Goal: Transaction & Acquisition: Purchase product/service

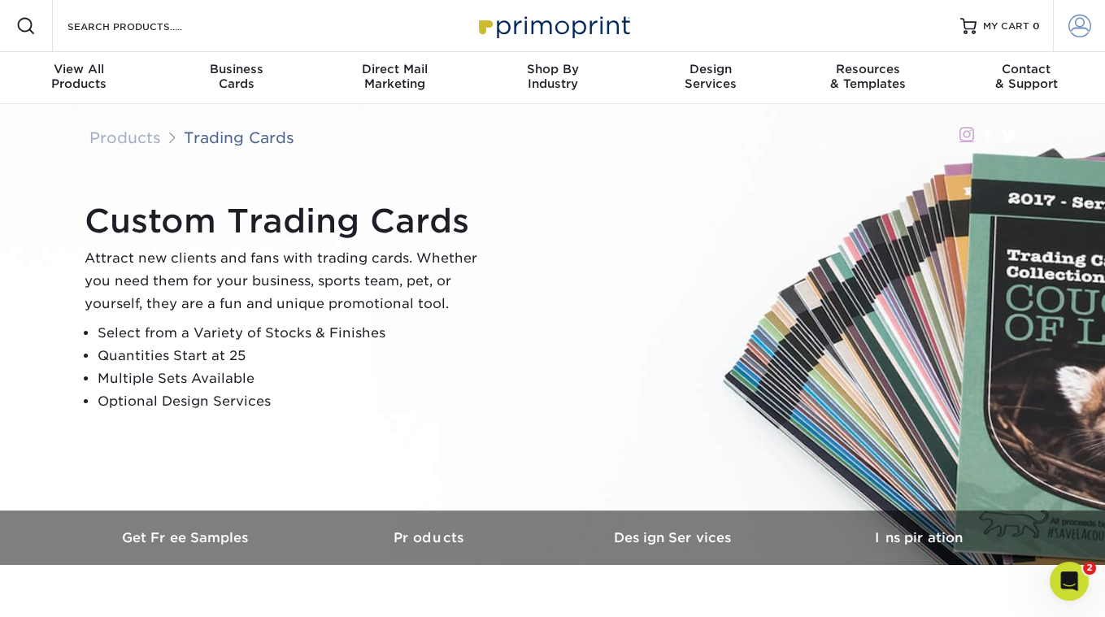
click at [1080, 20] on span at bounding box center [1079, 26] width 23 height 23
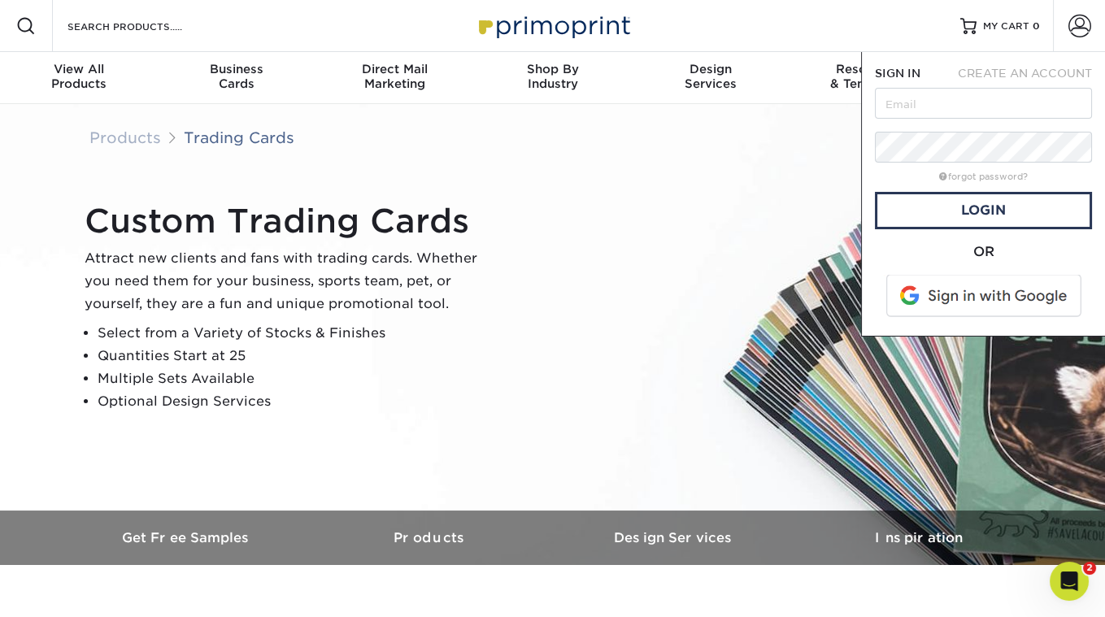
click at [603, 122] on div "Products Trading Cards Instagram Facebook Twitter" at bounding box center [552, 138] width 951 height 42
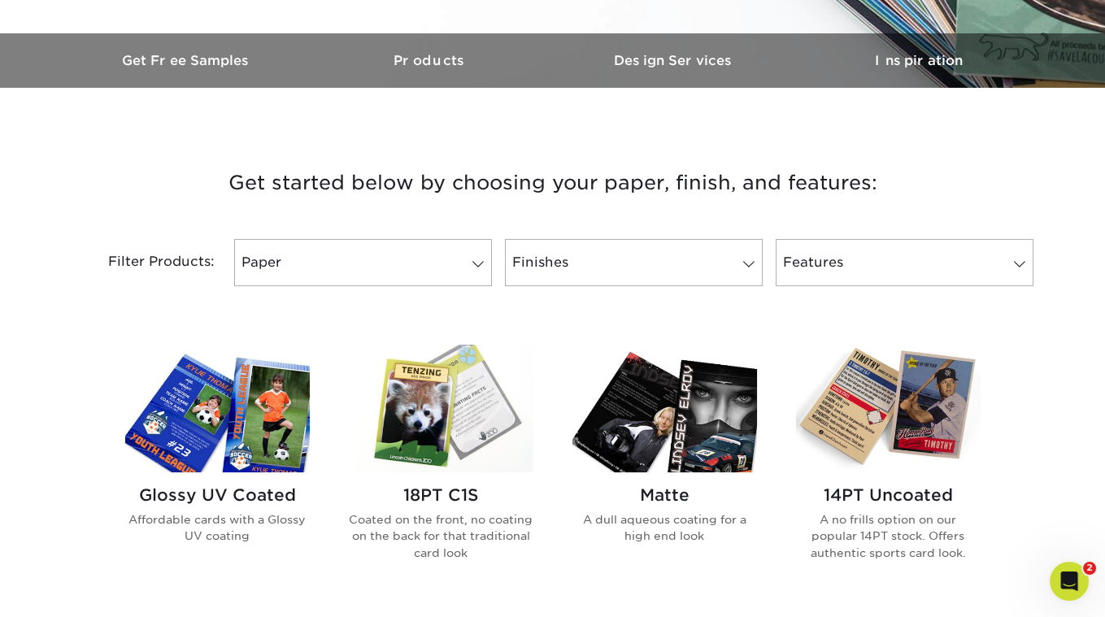
scroll to position [504, 0]
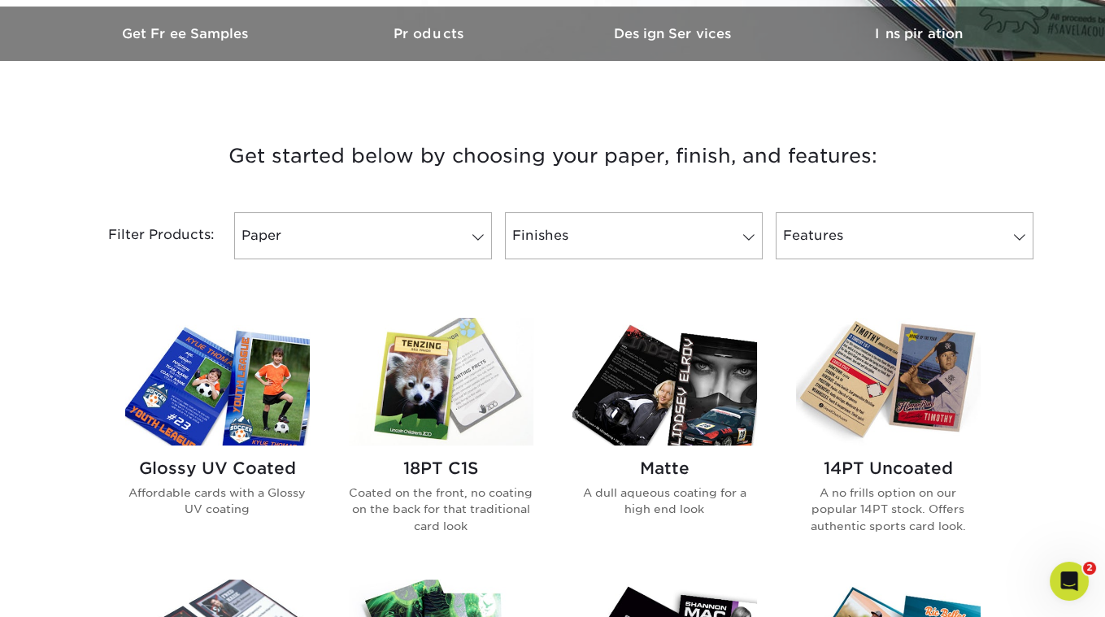
click at [452, 371] on img at bounding box center [441, 382] width 185 height 128
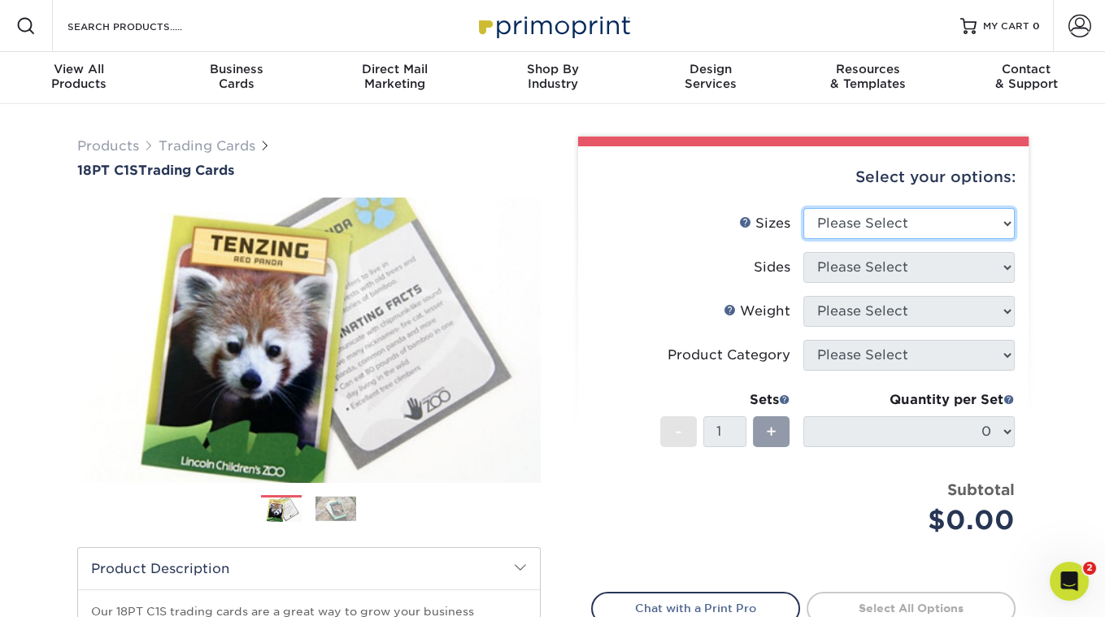
click at [864, 222] on select "Please Select 2.5" x 3.5"" at bounding box center [908, 223] width 211 height 31
select select "2.50x3.50"
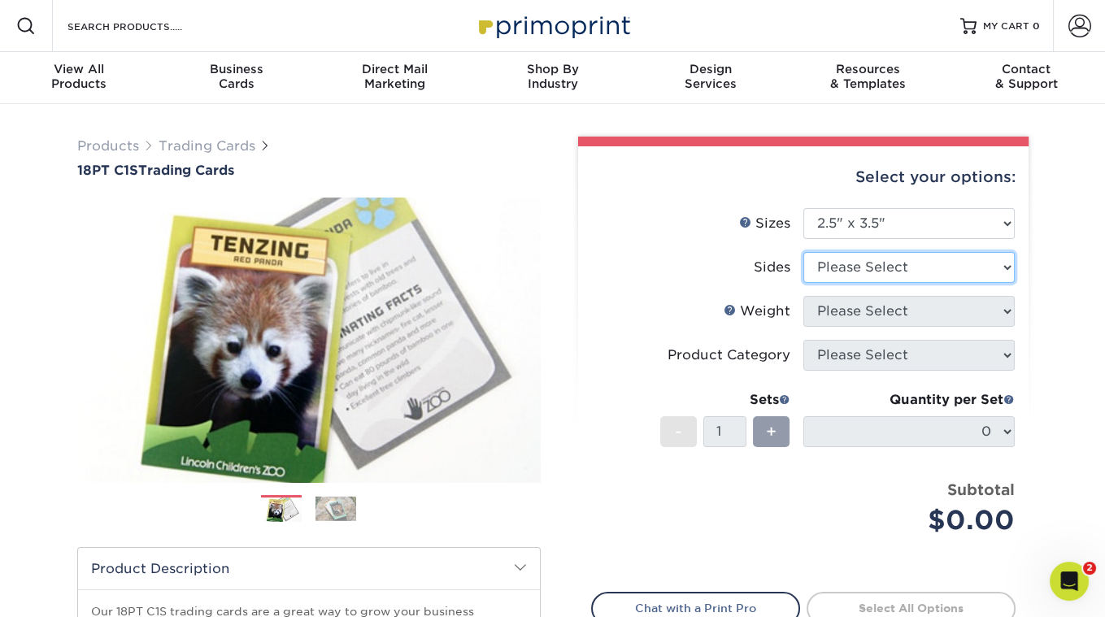
click at [848, 275] on select "Please Select Print Both Sides Print Front Only" at bounding box center [908, 267] width 211 height 31
select select "13abbda7-1d64-4f25-8bb2-c179b224825d"
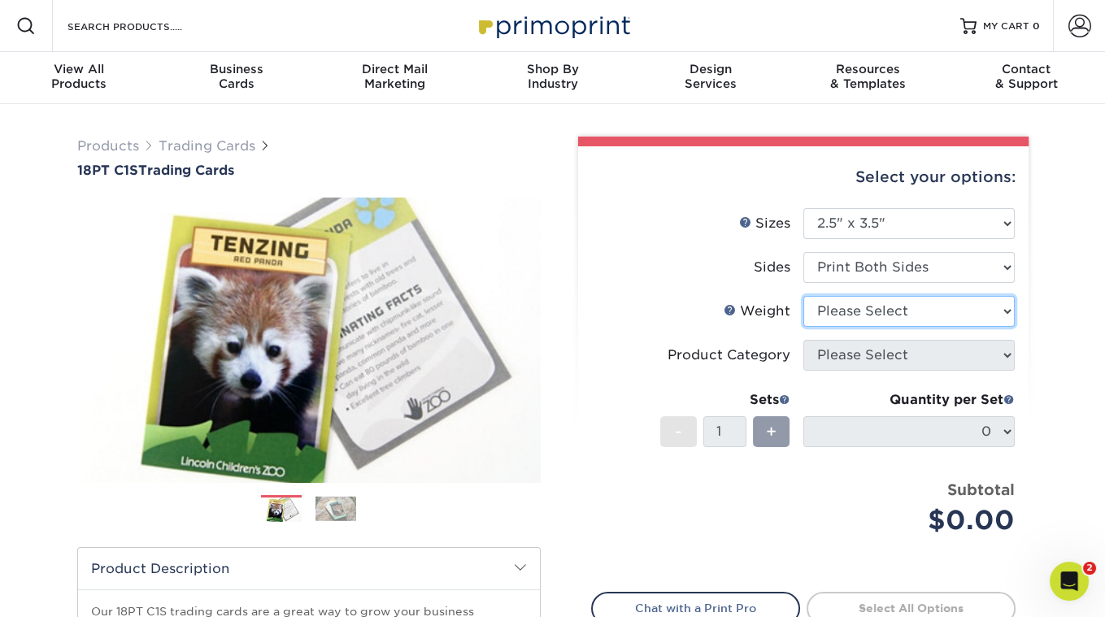
click at [841, 315] on select "Please Select 18PT C1S" at bounding box center [908, 311] width 211 height 31
select select "18PTC1S"
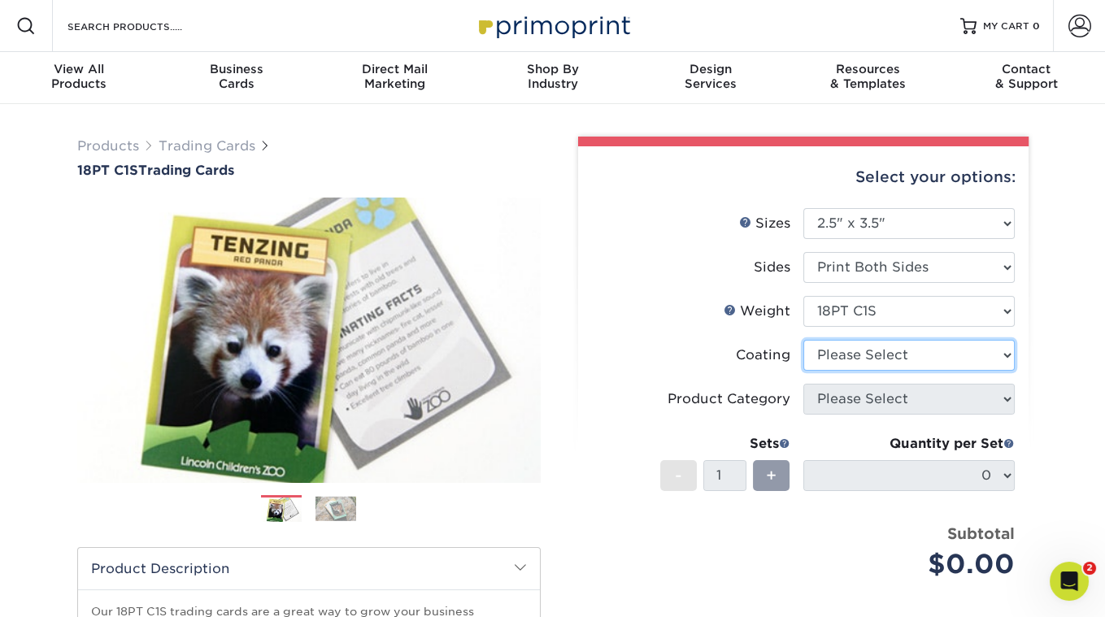
click at [845, 358] on select at bounding box center [908, 355] width 211 height 31
select select "1e8116af-acfc-44b1-83dc-8181aa338834"
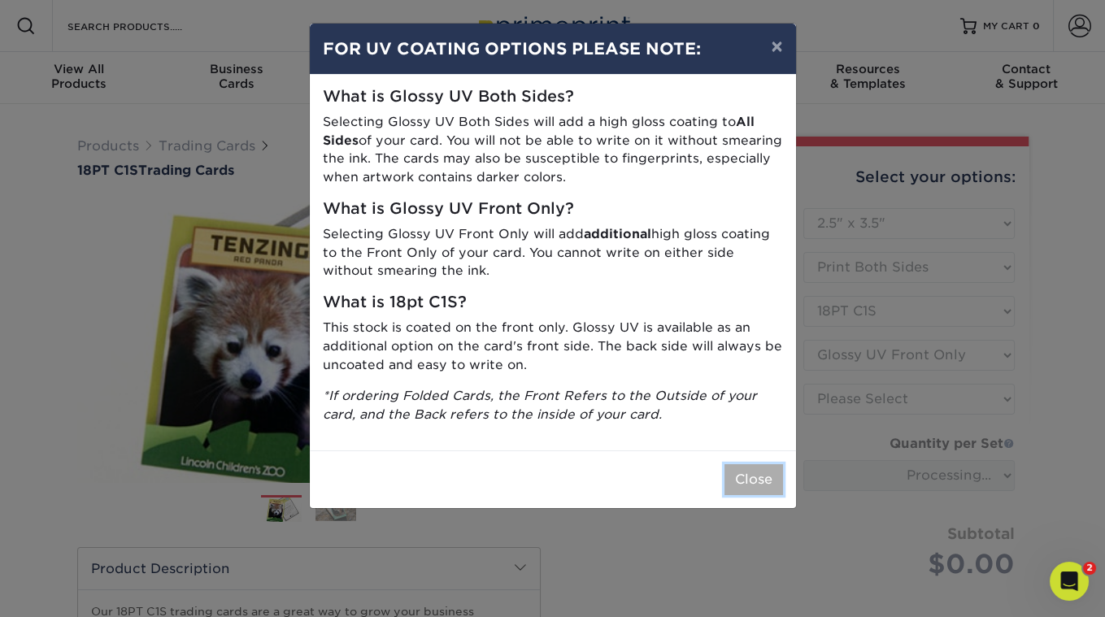
click at [747, 481] on button "Close" at bounding box center [753, 479] width 59 height 31
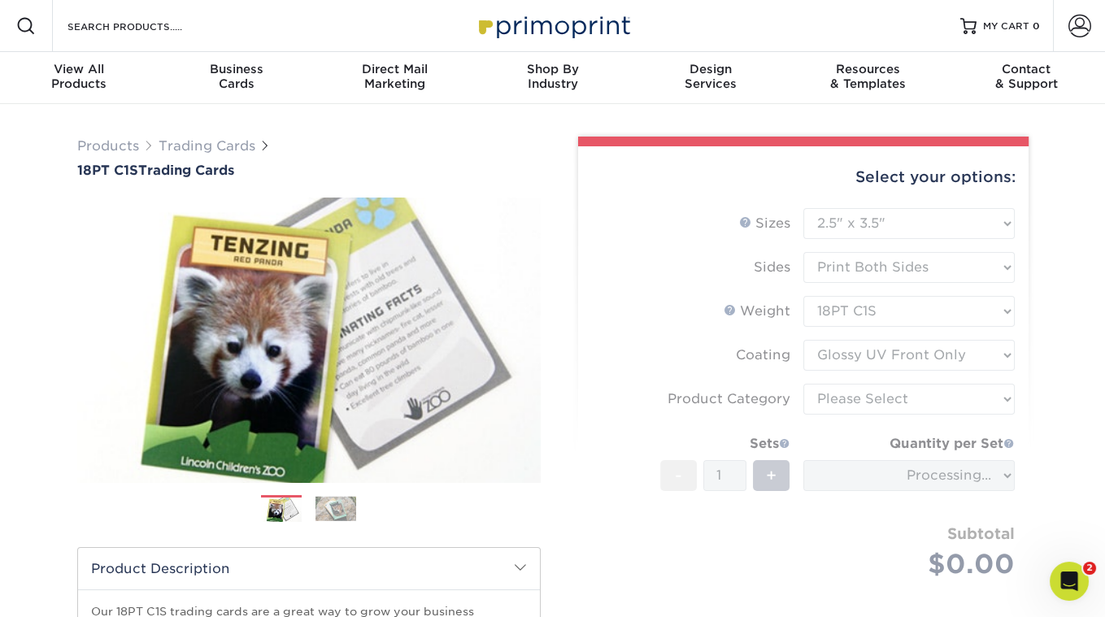
click at [862, 396] on form "Sizes Help Sizes Please Select 2.5" x 3.5" Sides Please Select 18PT C1S" at bounding box center [803, 412] width 424 height 409
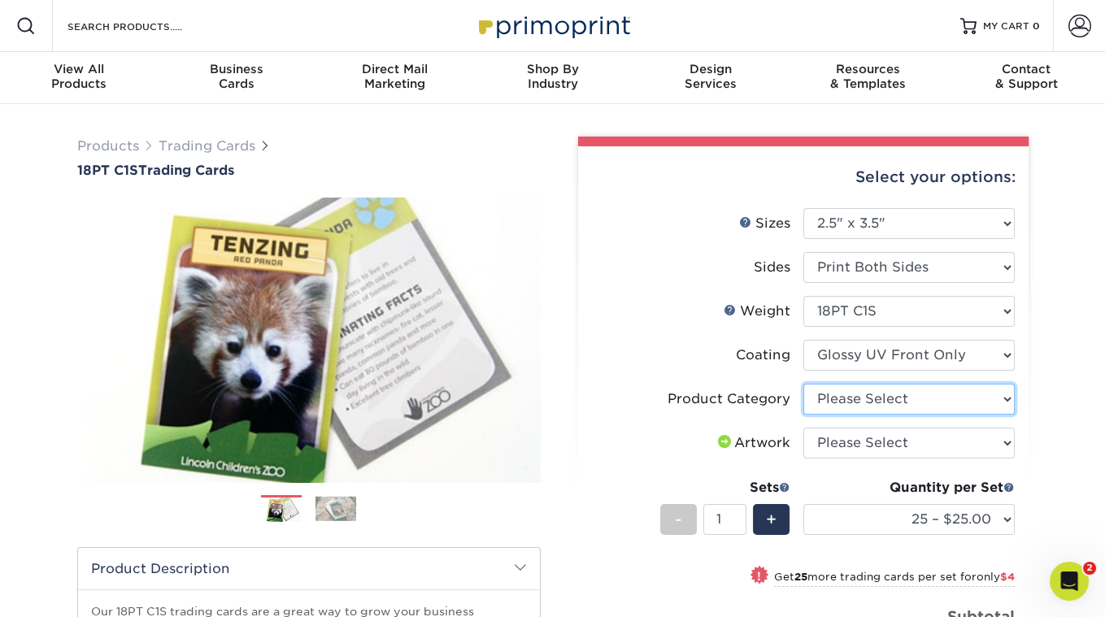
click at [862, 396] on select "Please Select Trading Cards" at bounding box center [908, 399] width 211 height 31
select select "c2f9bce9-36c2-409d-b101-c29d9d031e18"
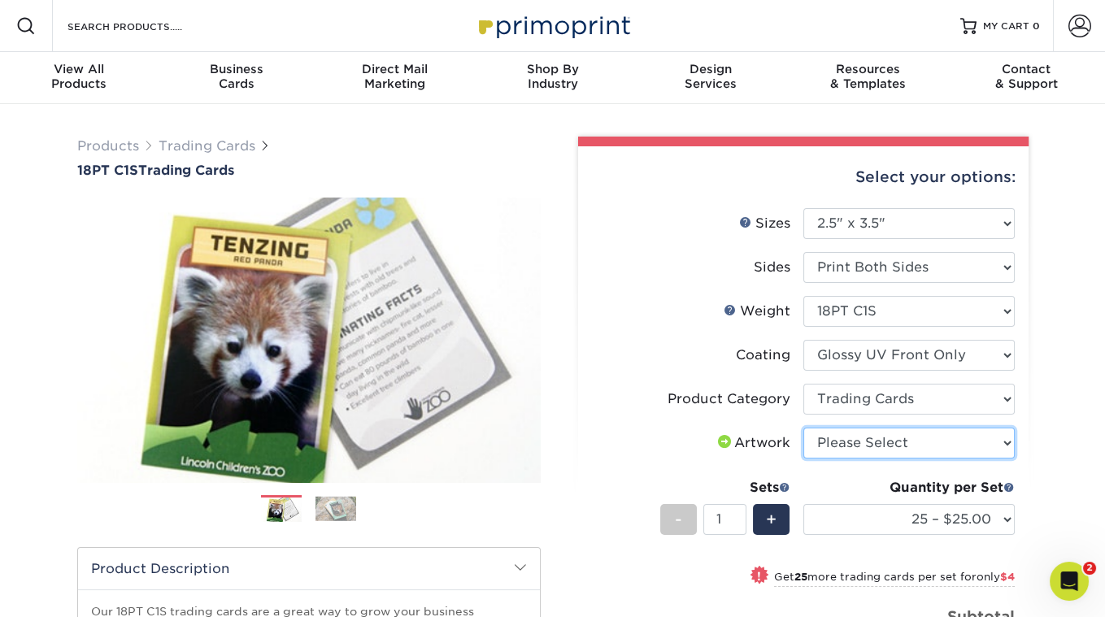
click at [848, 450] on select "Please Select I will upload files I need a design - $100" at bounding box center [908, 443] width 211 height 31
select select "upload"
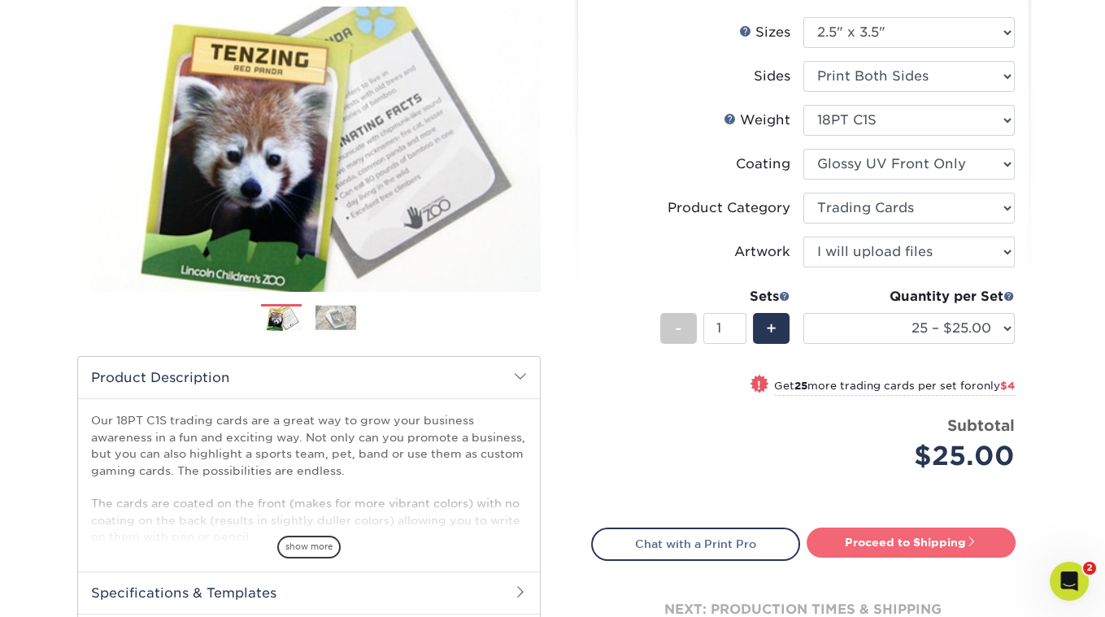
click at [889, 534] on link "Proceed to Shipping" at bounding box center [910, 542] width 209 height 29
type input "Set 1"
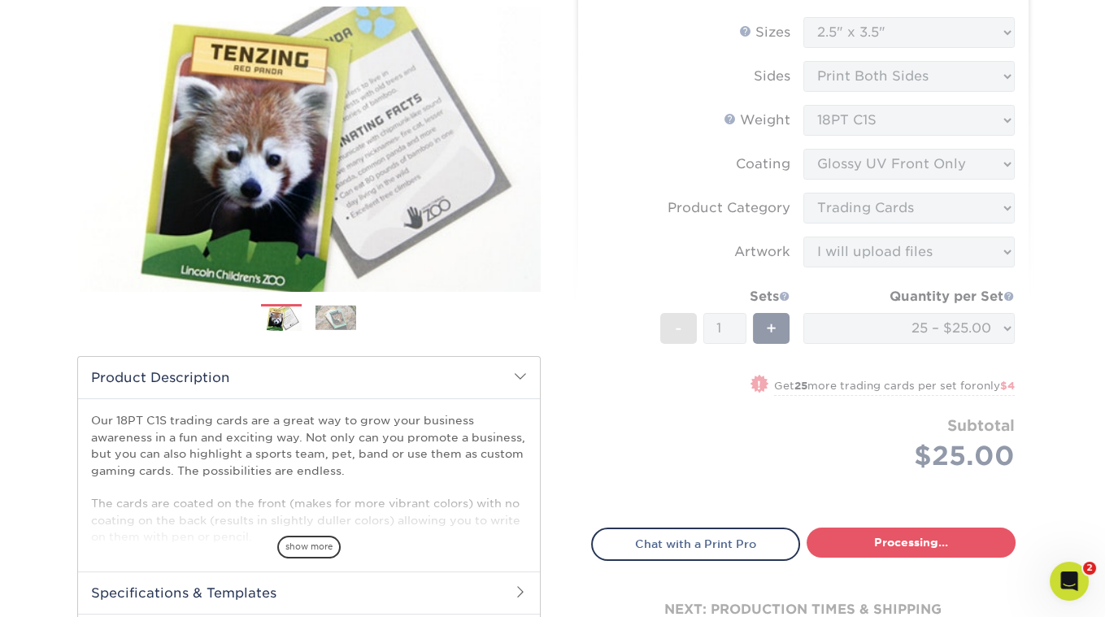
select select "08588386-0599-420e-8c79-4535039915a0"
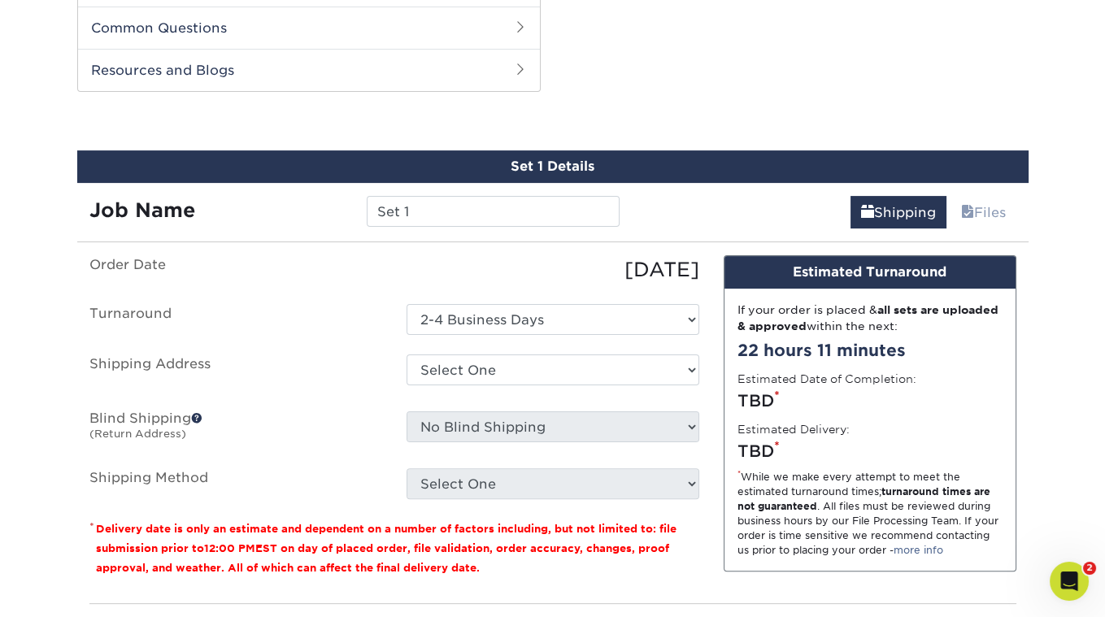
scroll to position [807, 0]
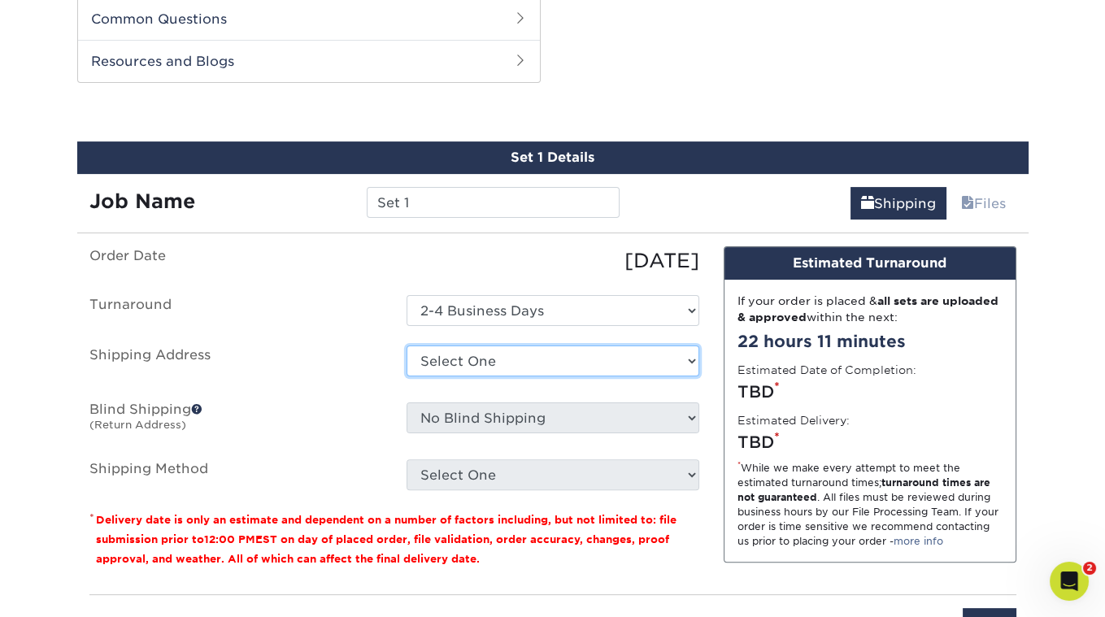
click at [493, 348] on select "Select One + Add New Address - Login" at bounding box center [552, 361] width 293 height 31
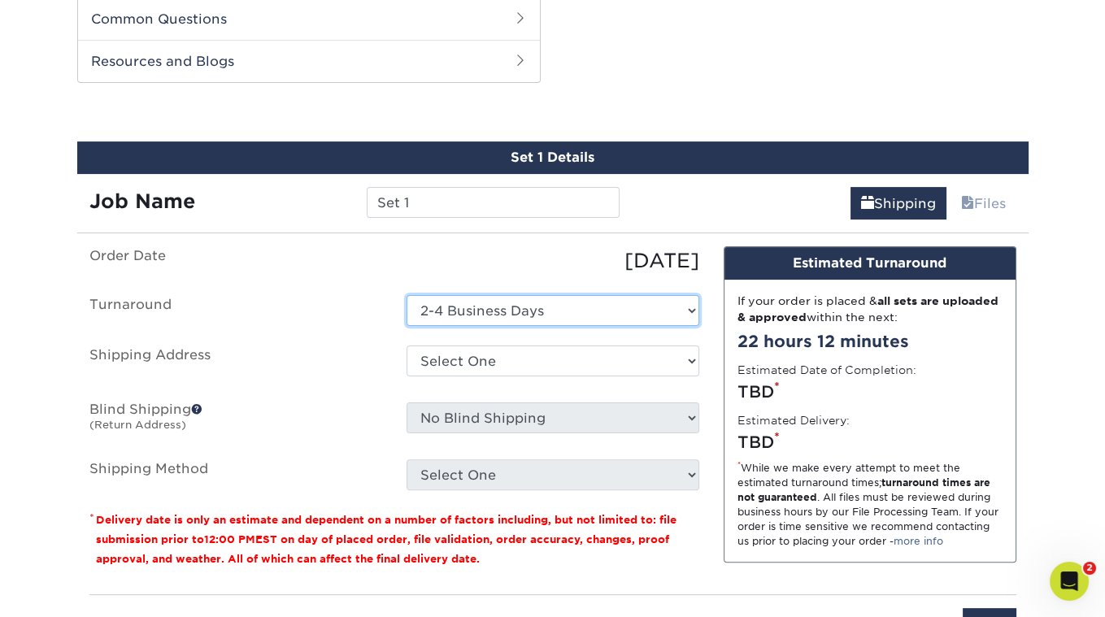
click at [484, 303] on select "Select One 2-4 Business Days" at bounding box center [552, 310] width 293 height 31
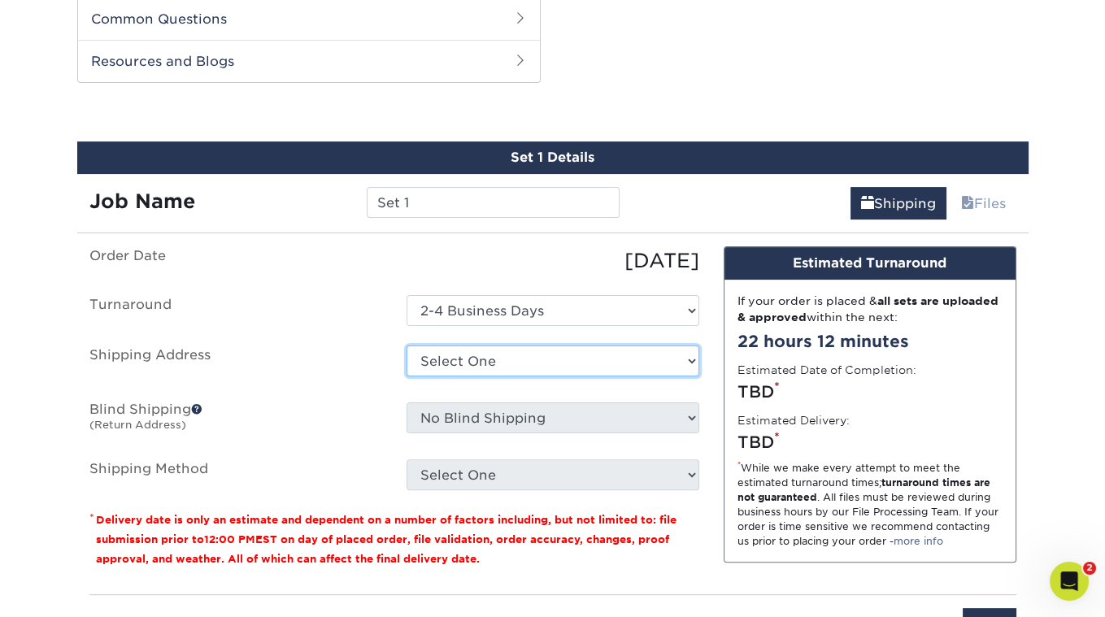
click at [414, 350] on select "Select One + Add New Address - Login" at bounding box center [552, 361] width 293 height 31
select select "newaddress"
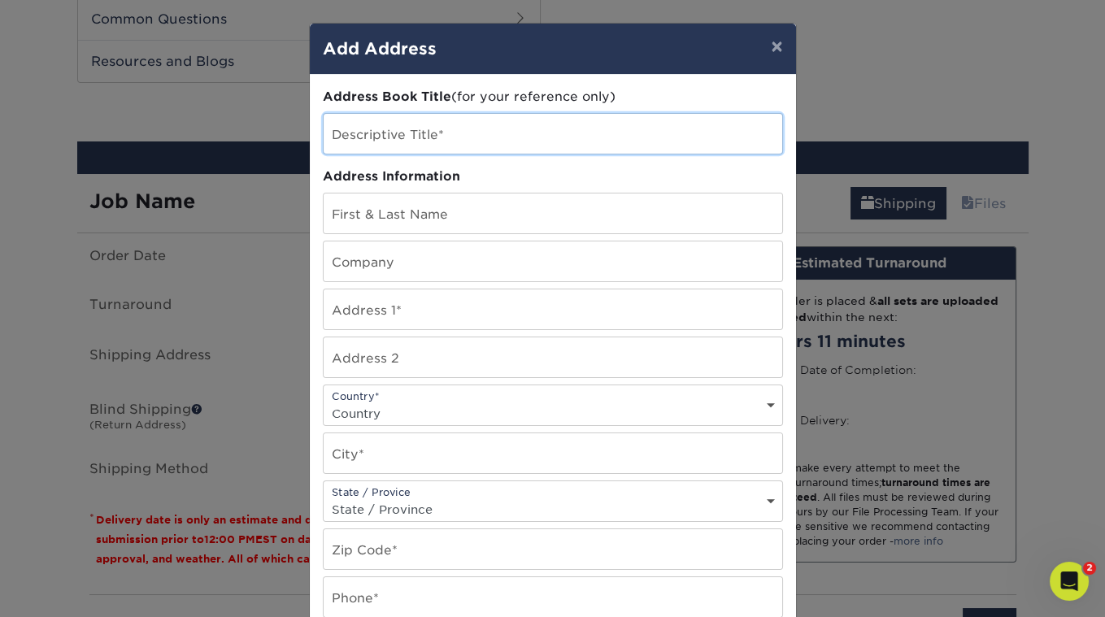
click at [454, 142] on input "text" at bounding box center [553, 134] width 459 height 40
type input "Sid The Cat Presents"
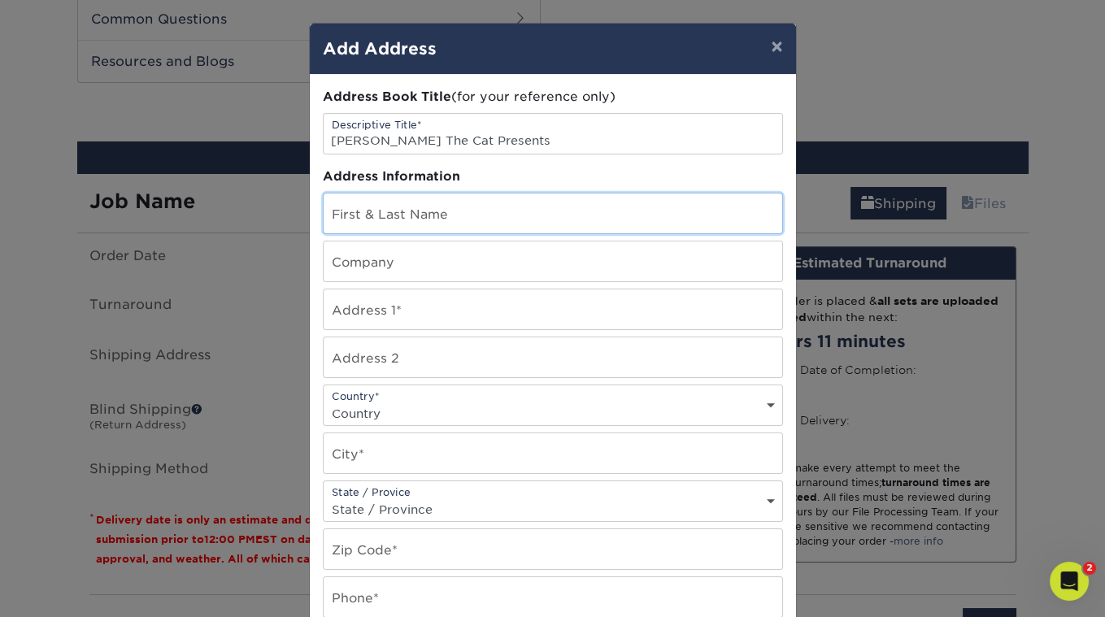
click at [443, 207] on input "text" at bounding box center [553, 213] width 459 height 40
type input "Sean Newman"
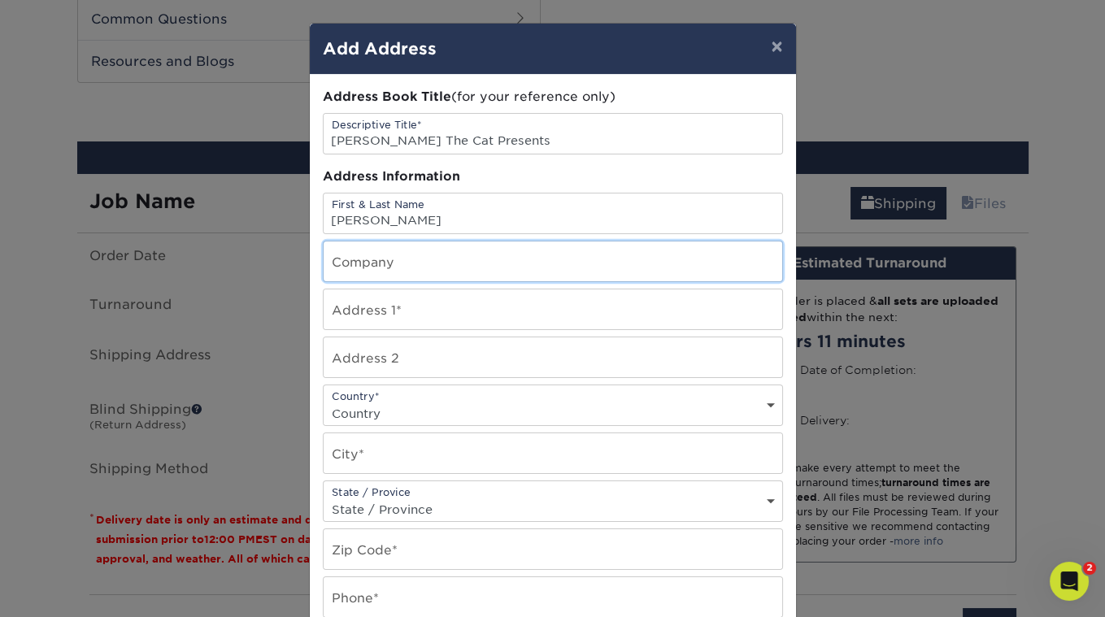
type input "Sid The Cat Presents"
type input "5314 Baltimore Street"
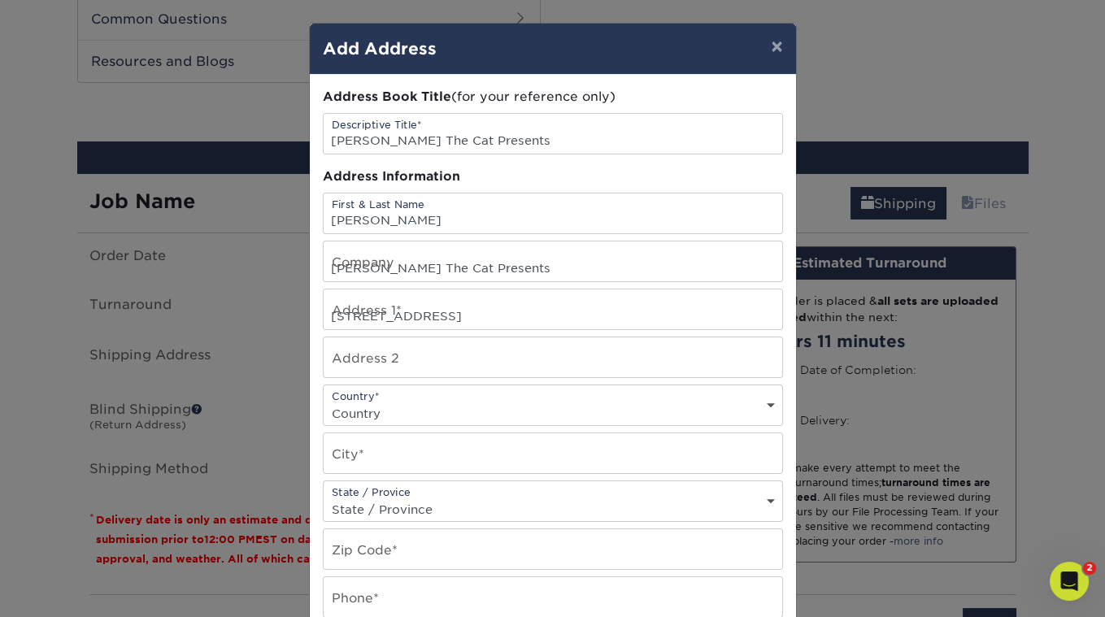
select select "US"
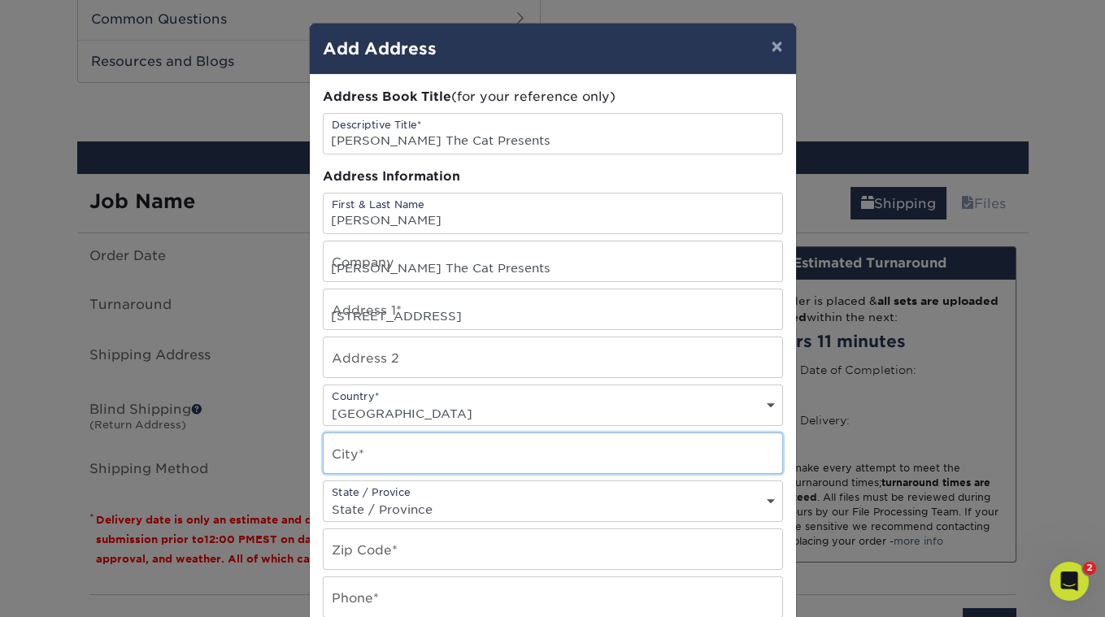
type input "Los Angeles"
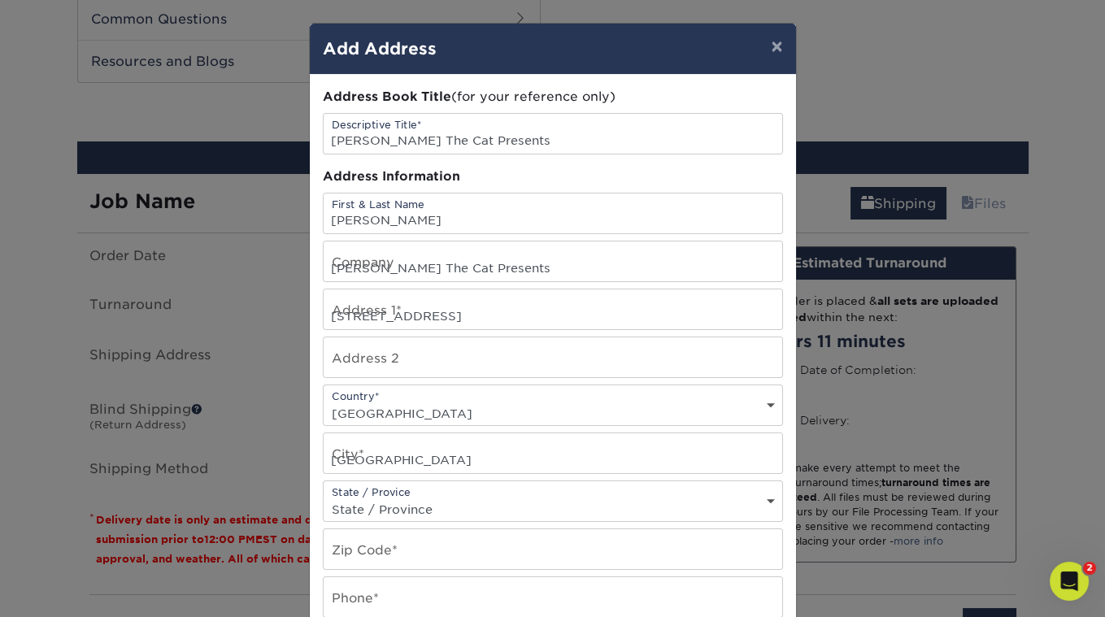
select select "CA"
type input "90042-2438"
type input "3236836711"
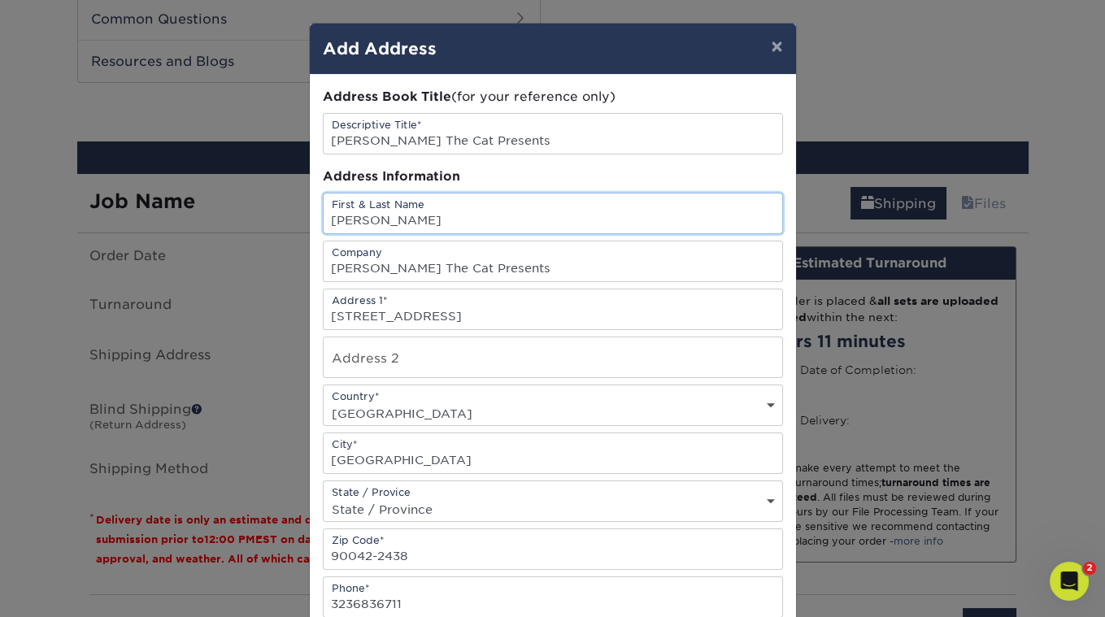
scroll to position [257, 0]
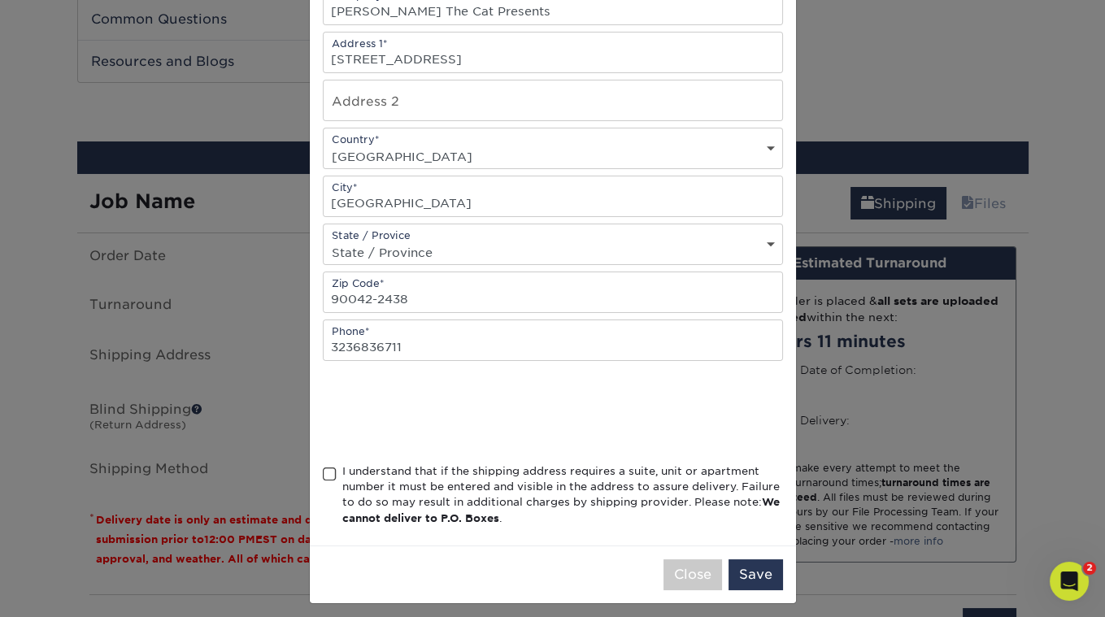
click at [328, 469] on span at bounding box center [330, 474] width 14 height 15
click at [0, 0] on input "I understand that if the shipping address requires a suite, unit or apartment n…" at bounding box center [0, 0] width 0 height 0
click at [754, 567] on button "Save" at bounding box center [755, 574] width 54 height 31
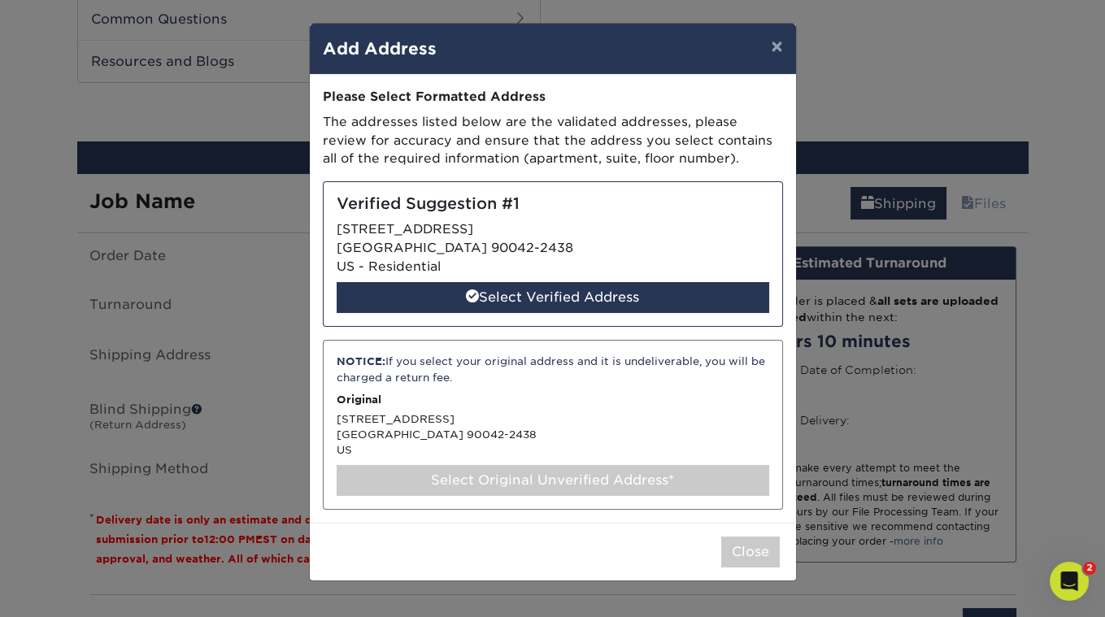
scroll to position [0, 0]
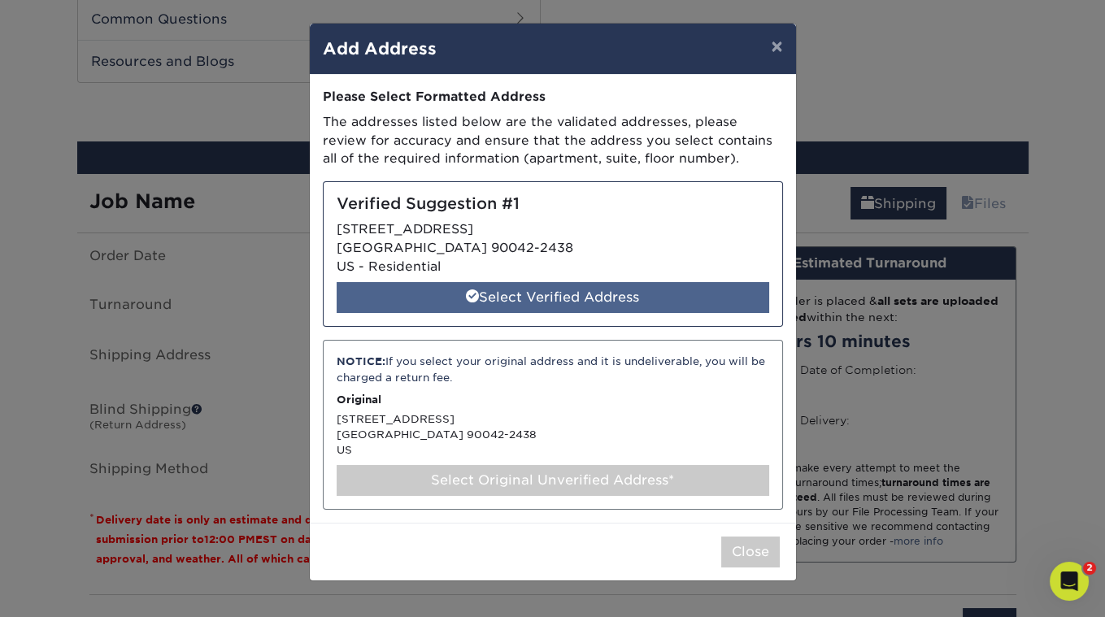
click at [581, 287] on div "Select Verified Address" at bounding box center [553, 297] width 432 height 31
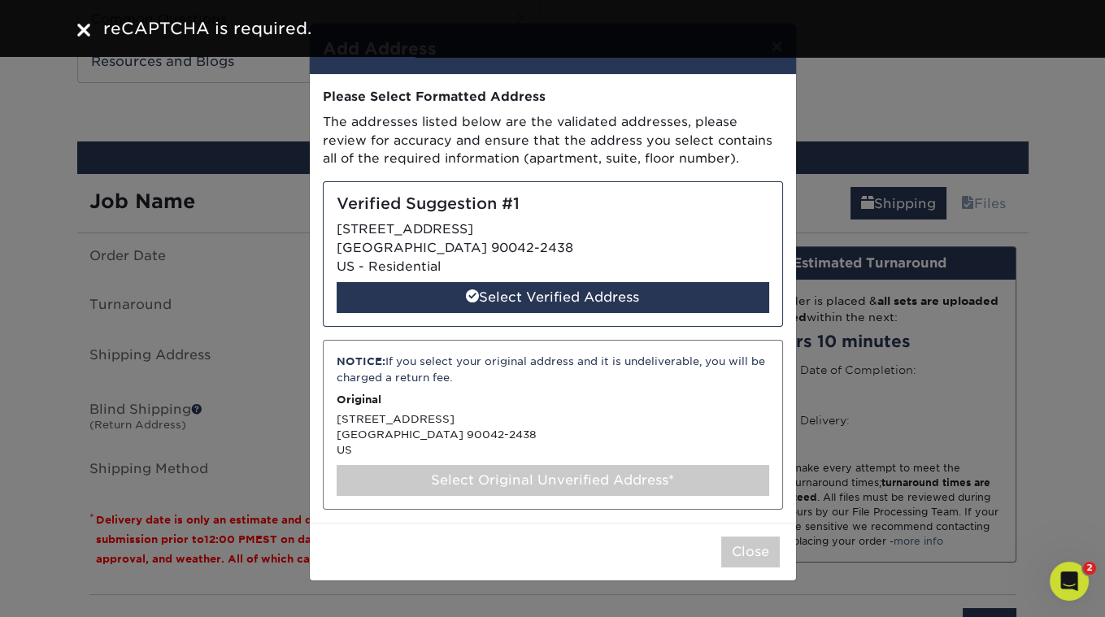
click at [413, 239] on div "Verified Suggestion #1 5314 BALTIMORE ST LOS ANGELES, CA 90042-2438 US - Reside…" at bounding box center [553, 254] width 460 height 146
click at [752, 541] on button "Close" at bounding box center [750, 552] width 59 height 31
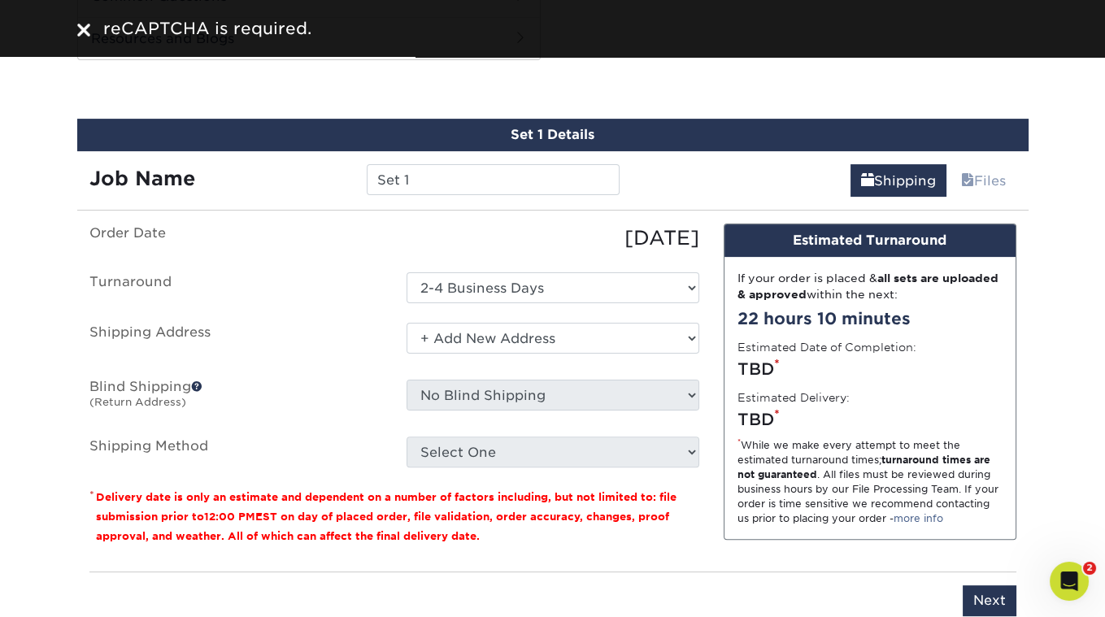
scroll to position [829, 0]
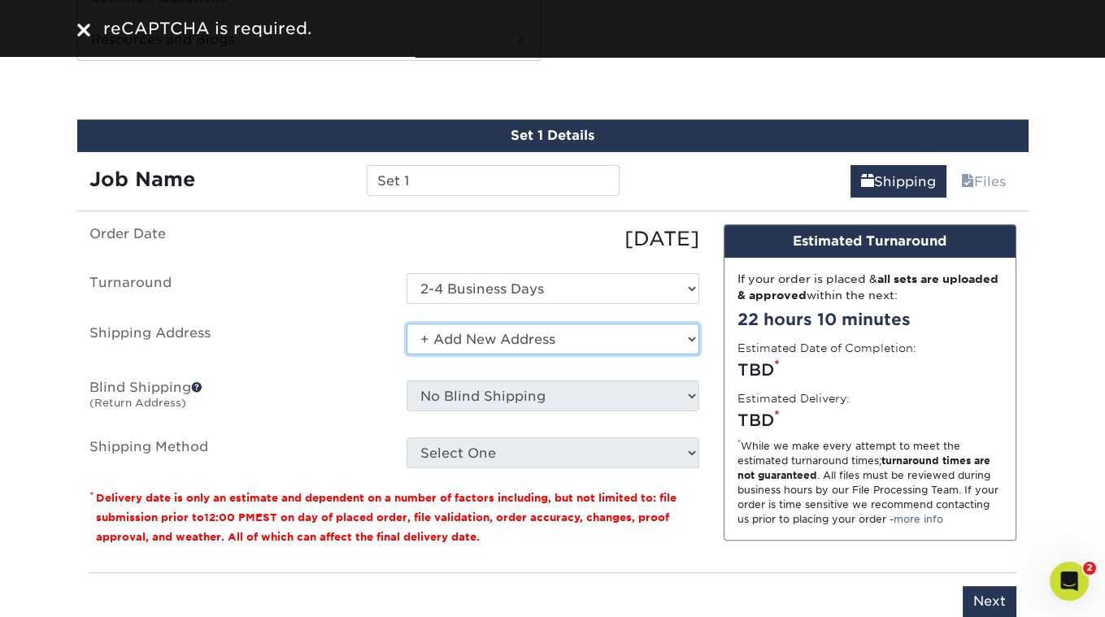
click at [519, 331] on select "Select One + Add New Address - Login" at bounding box center [552, 339] width 293 height 31
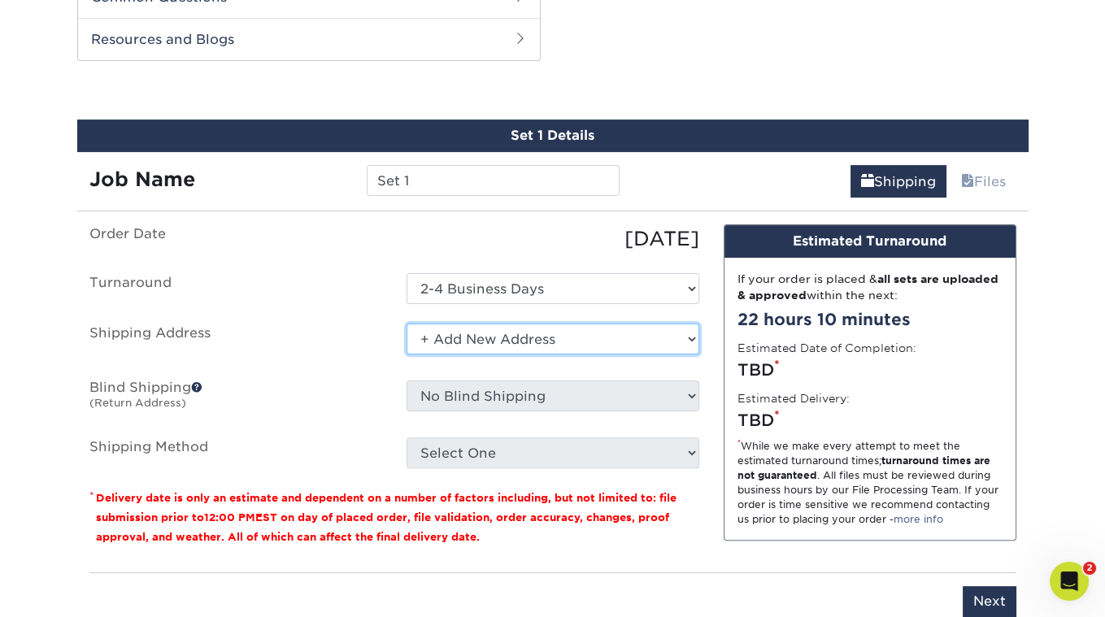
click at [467, 326] on select "Select One + Add New Address - Login" at bounding box center [552, 339] width 293 height 31
click at [385, 371] on ul "Order Date 08/15/2025 Turnaround Select One 2-4 Business Days Shipping Address …" at bounding box center [394, 346] width 610 height 244
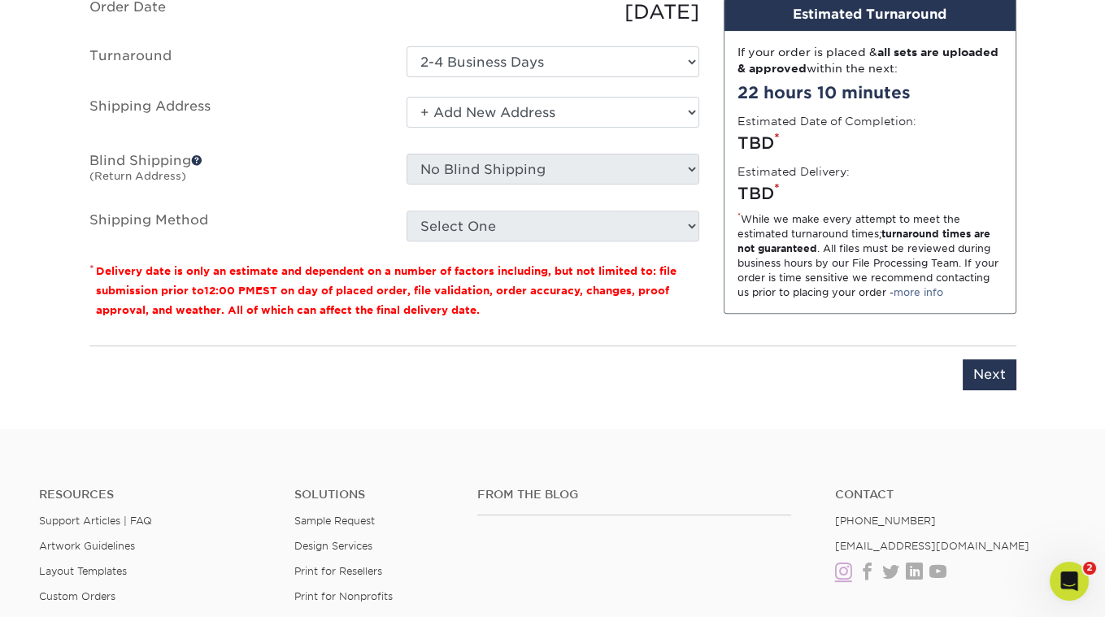
scroll to position [804, 0]
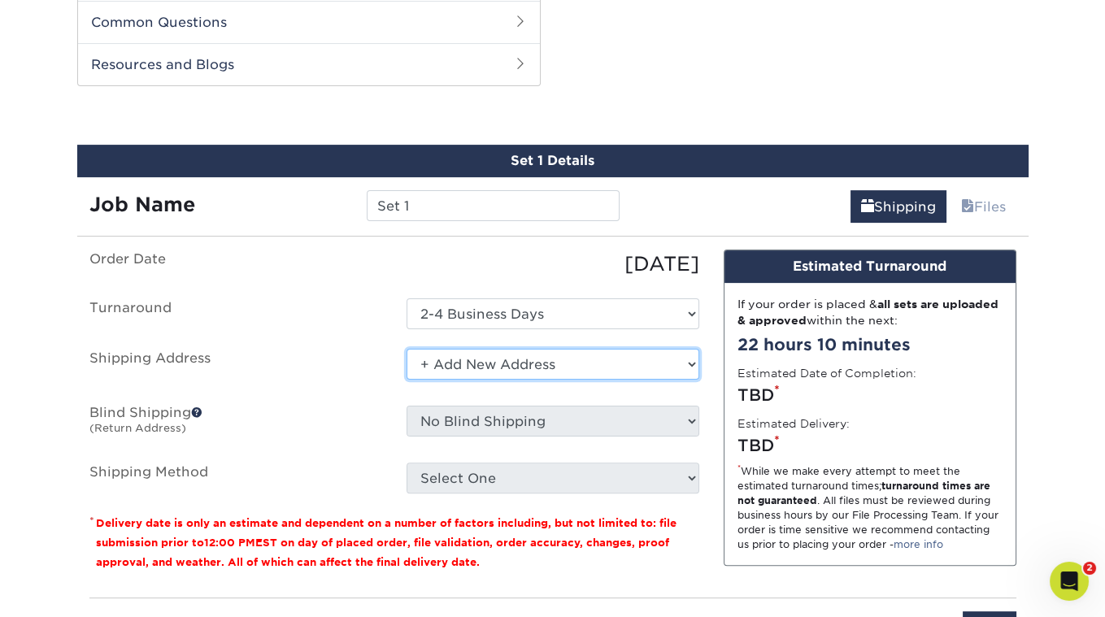
click at [613, 349] on select "Select One + Add New Address - Login" at bounding box center [552, 364] width 293 height 31
click at [566, 360] on select "Select One + Add New Address - Login" at bounding box center [552, 364] width 293 height 31
select select "newaddress"
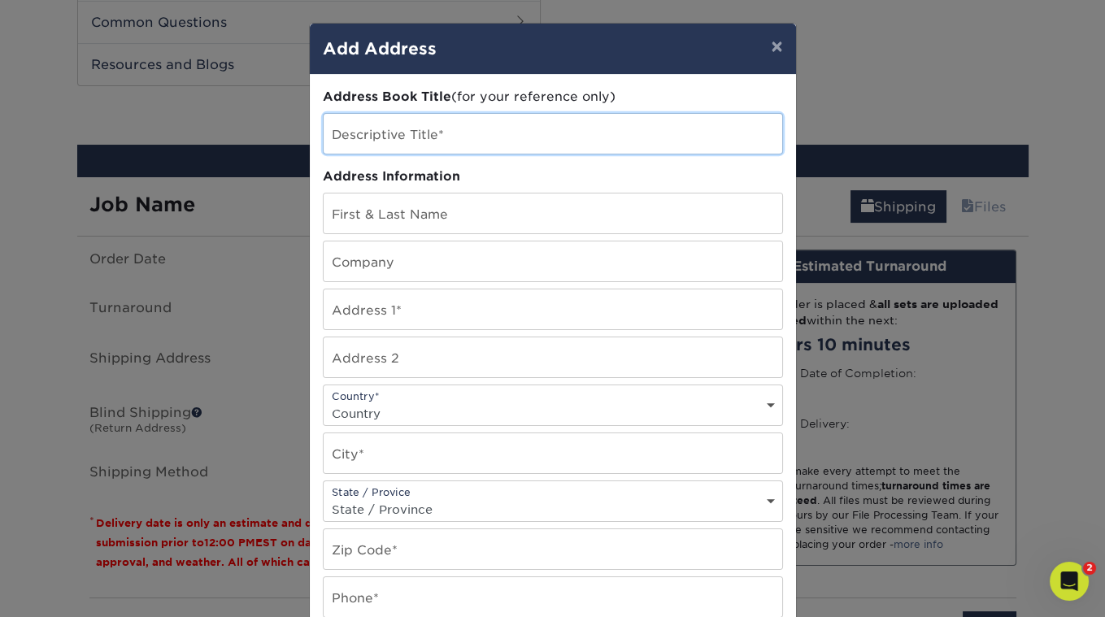
click at [470, 134] on input "text" at bounding box center [553, 134] width 459 height 40
type input "Sid The Cat Presents"
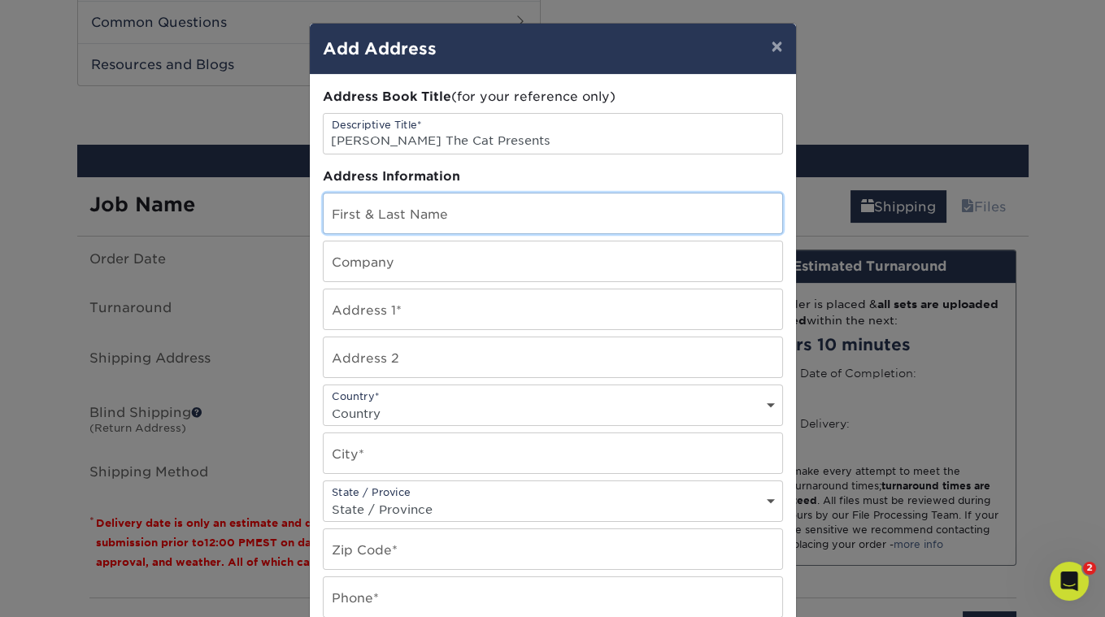
click at [441, 212] on input "text" at bounding box center [553, 213] width 459 height 40
type input "Sean Newman"
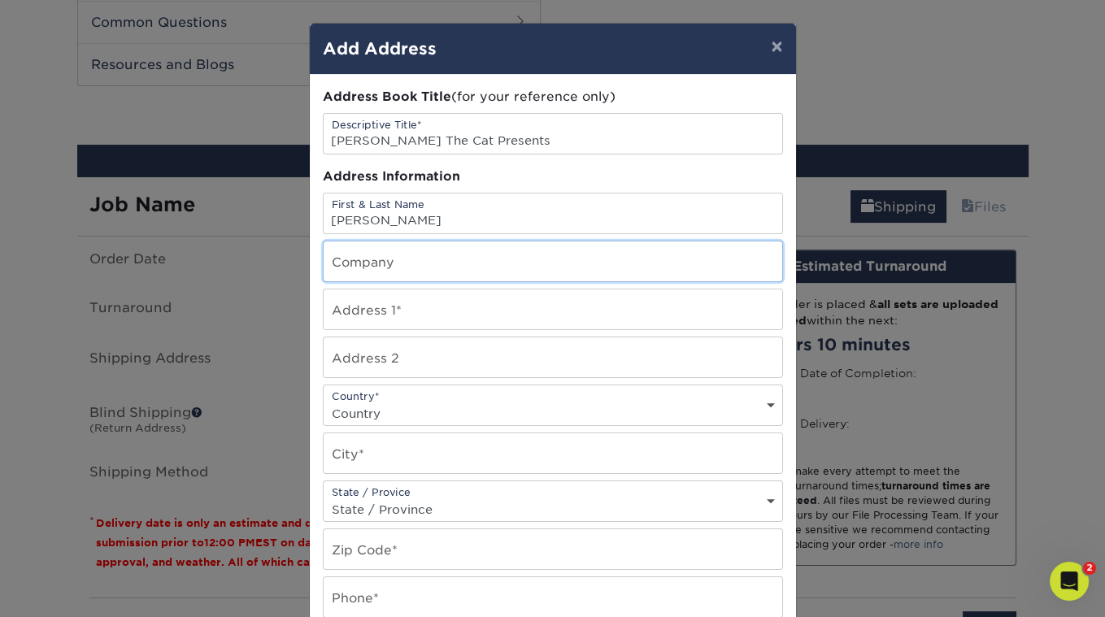
type input "Sid The Cat Presents"
type input "5314 Baltimore Street"
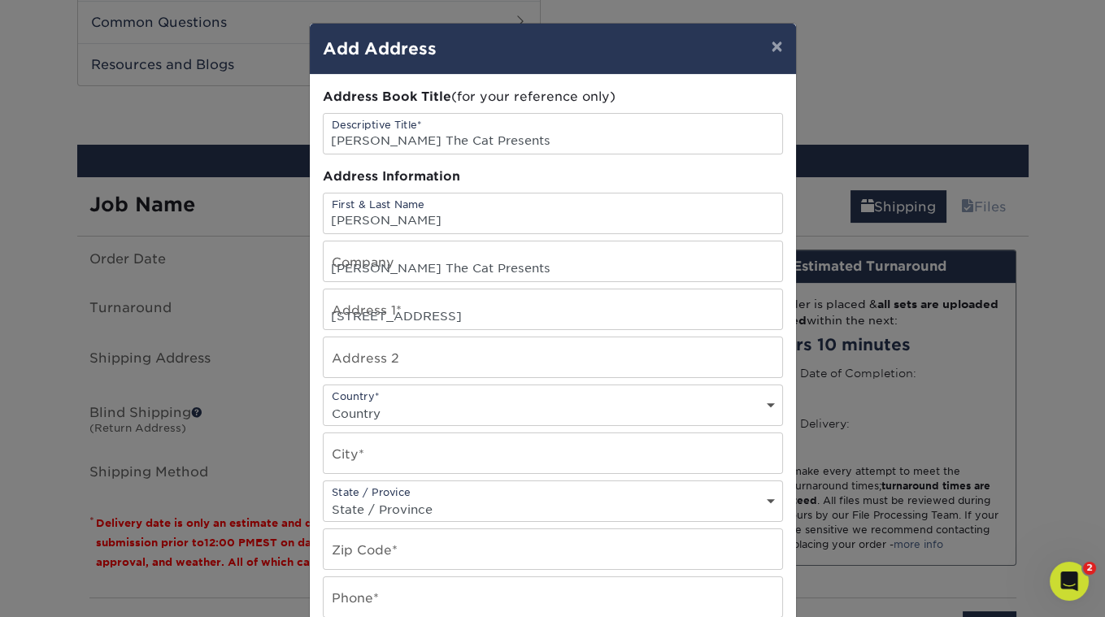
select select "US"
type input "Los Angeles"
select select "CA"
type input "90042-2438"
type input "3236836711"
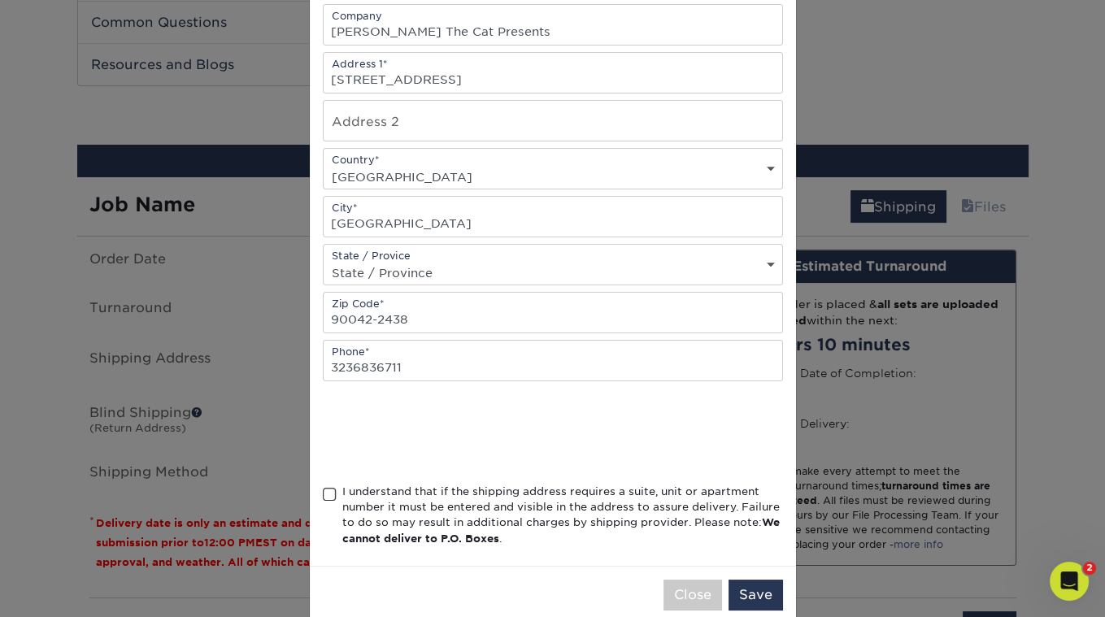
scroll to position [257, 0]
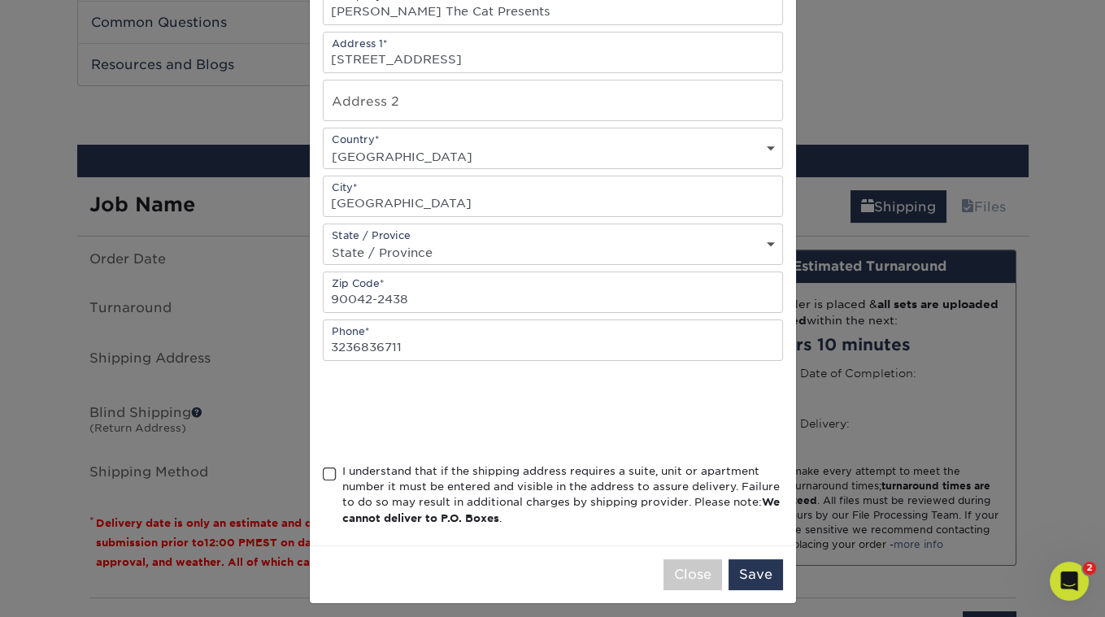
click at [330, 468] on span at bounding box center [330, 474] width 14 height 15
click at [0, 0] on input "I understand that if the shipping address requires a suite, unit or apartment n…" at bounding box center [0, 0] width 0 height 0
click at [764, 567] on button "Save" at bounding box center [755, 574] width 54 height 31
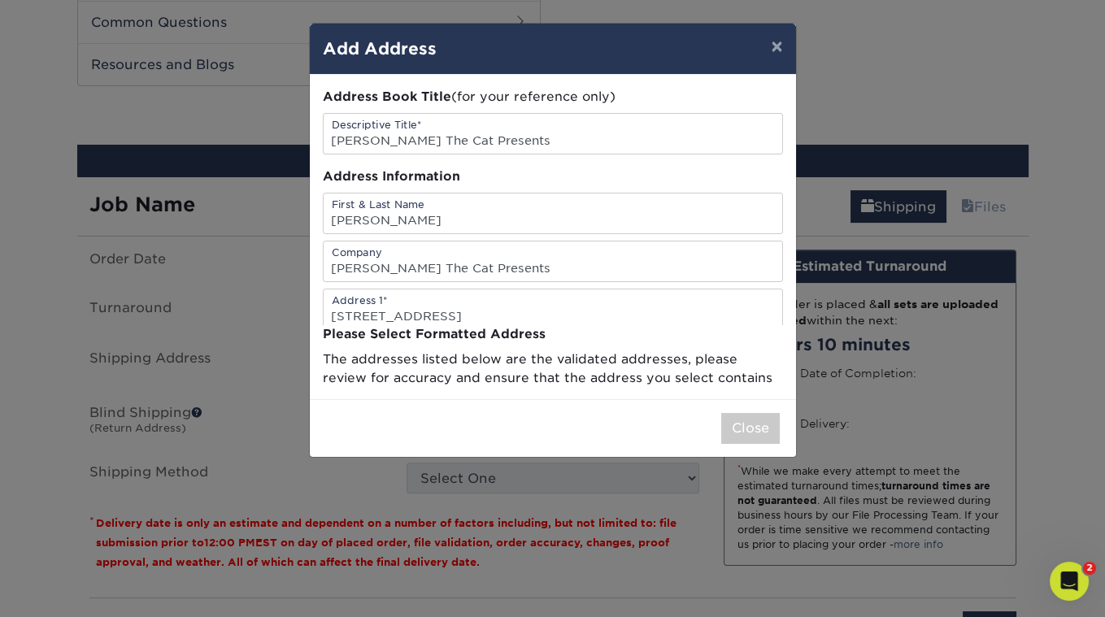
scroll to position [0, 0]
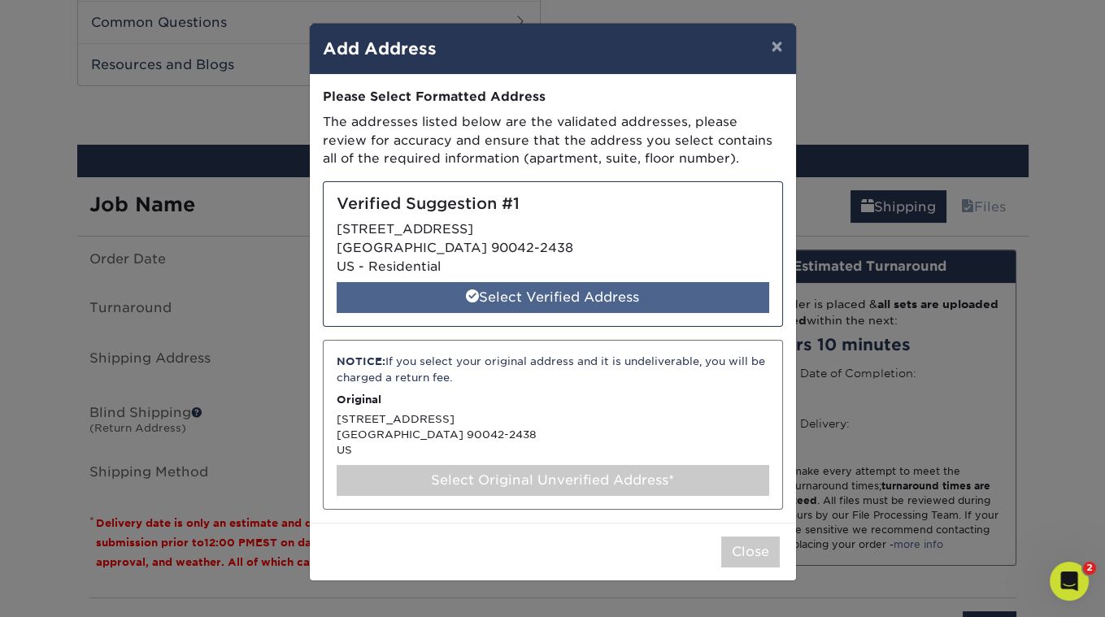
click at [603, 293] on div "Select Verified Address" at bounding box center [553, 297] width 432 height 31
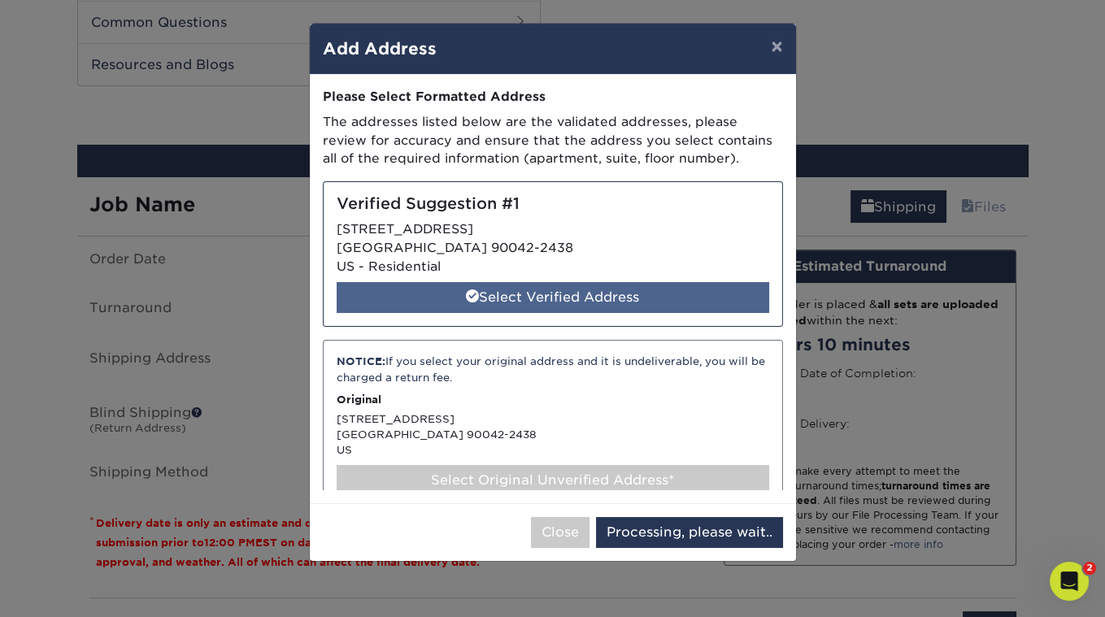
select select "285114"
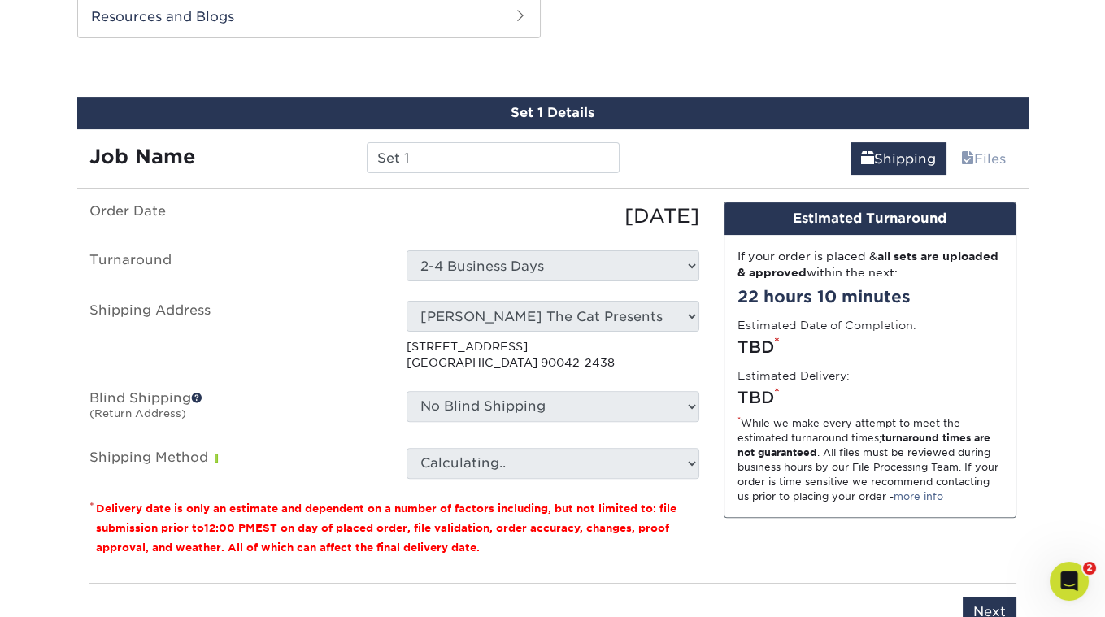
scroll to position [855, 0]
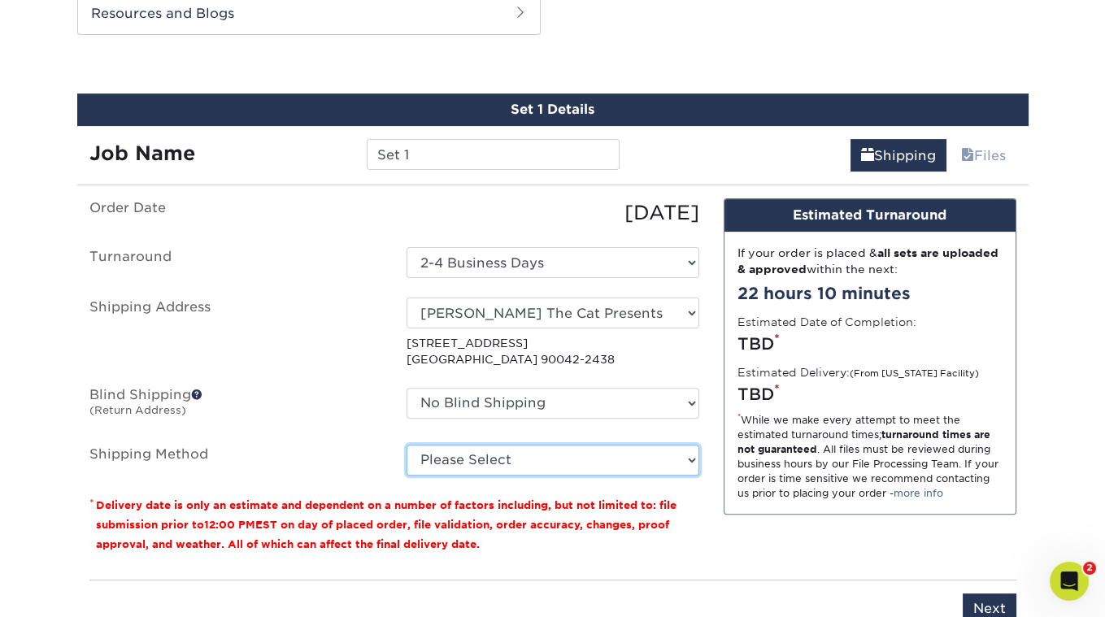
click at [537, 450] on select "Please Select Ground Shipping (+$23.28) 3 Day Shipping Service (+$30.15) 2 Day …" at bounding box center [552, 460] width 293 height 31
select select "03"
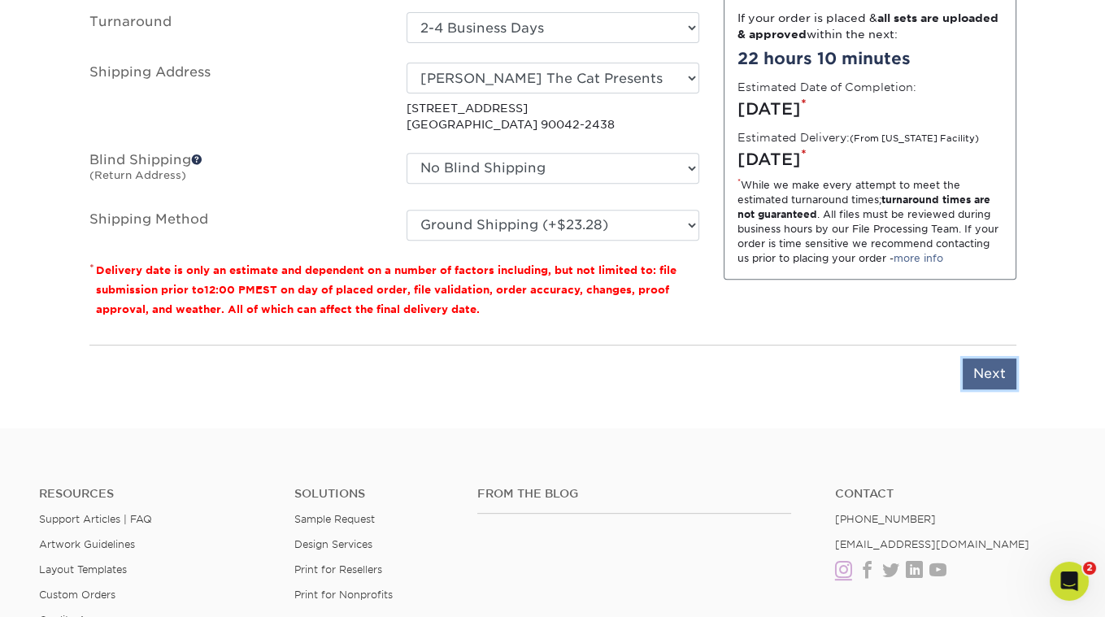
click at [1002, 374] on input "Next" at bounding box center [990, 374] width 54 height 31
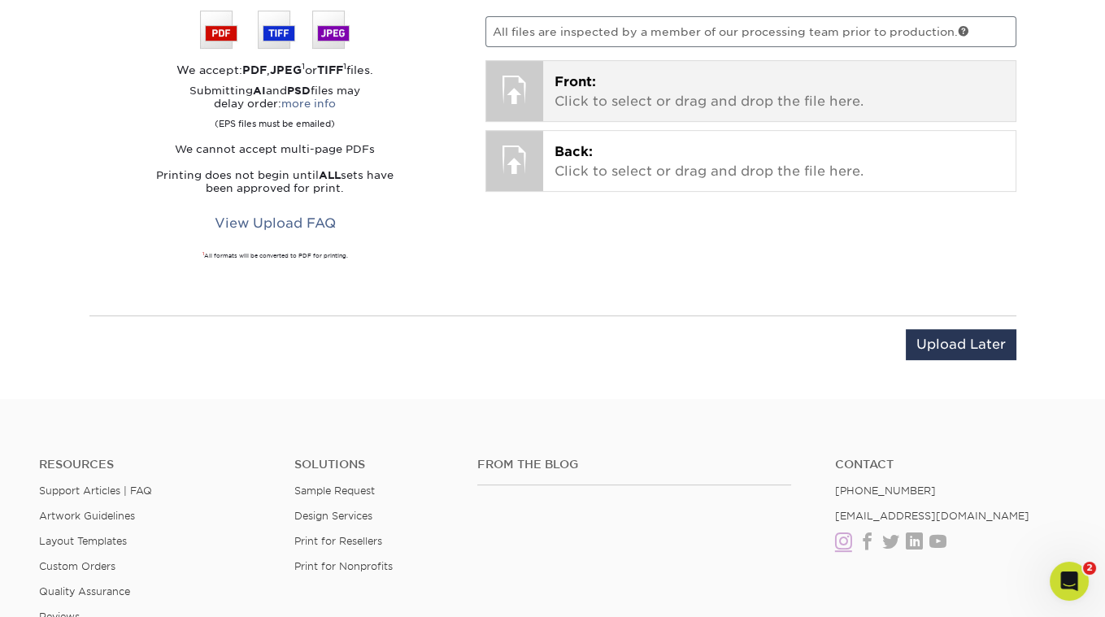
click at [591, 74] on span "Front:" at bounding box center [574, 81] width 41 height 15
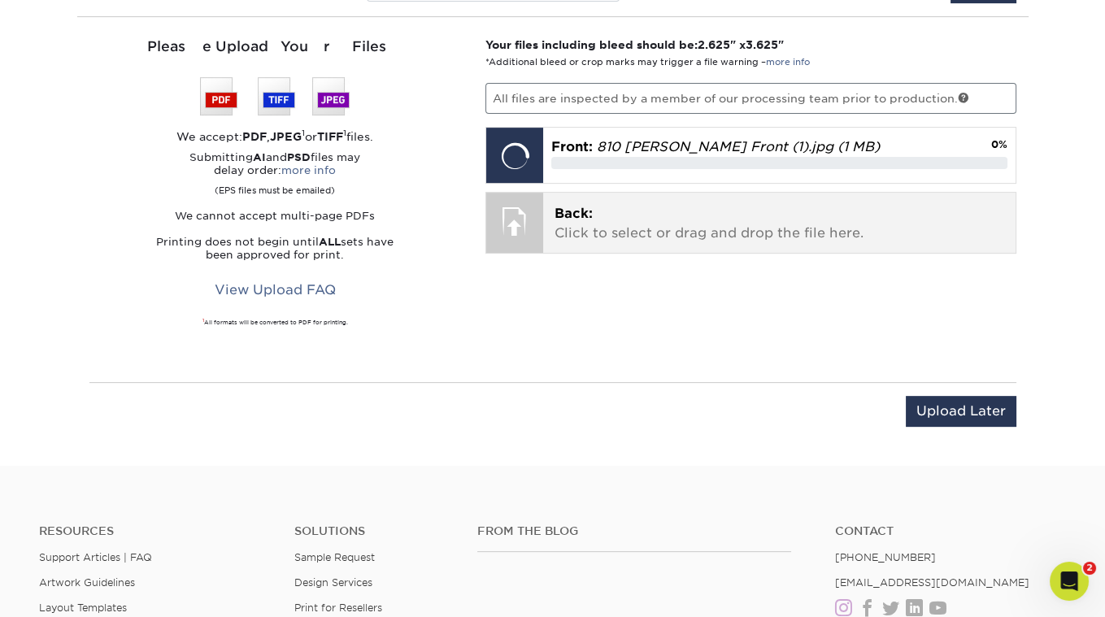
scroll to position [961, 0]
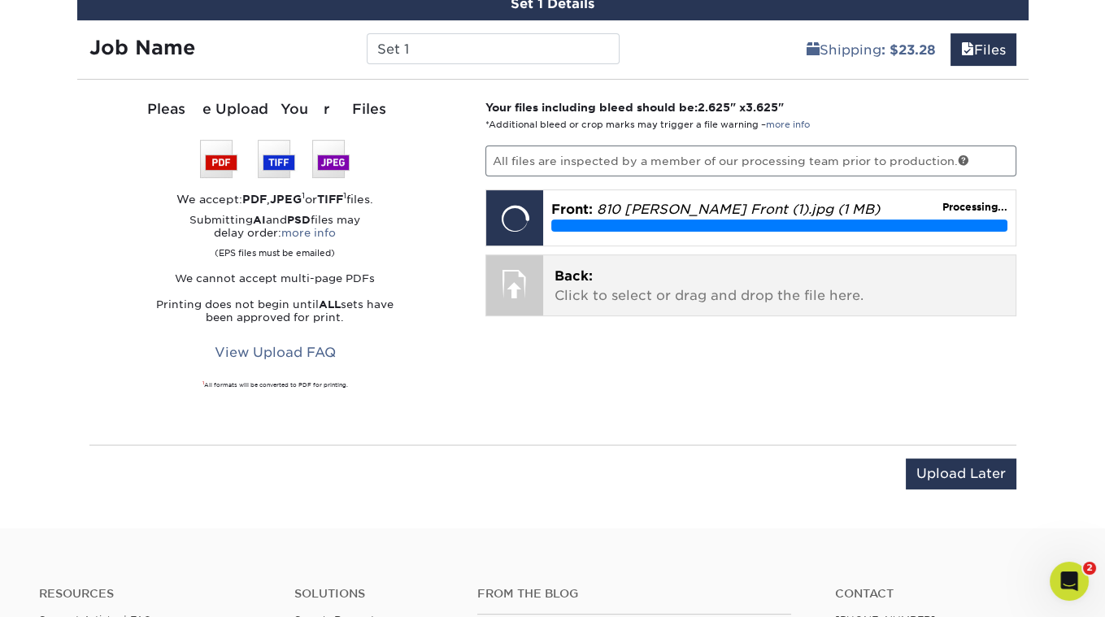
click at [588, 268] on span "Back:" at bounding box center [573, 275] width 38 height 15
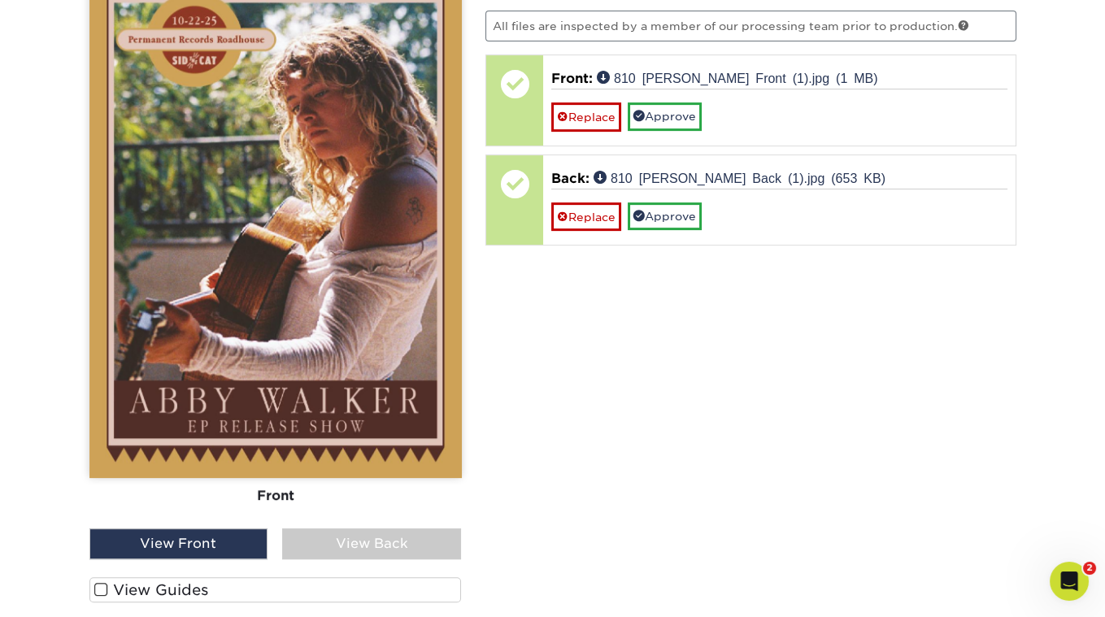
scroll to position [1187, 0]
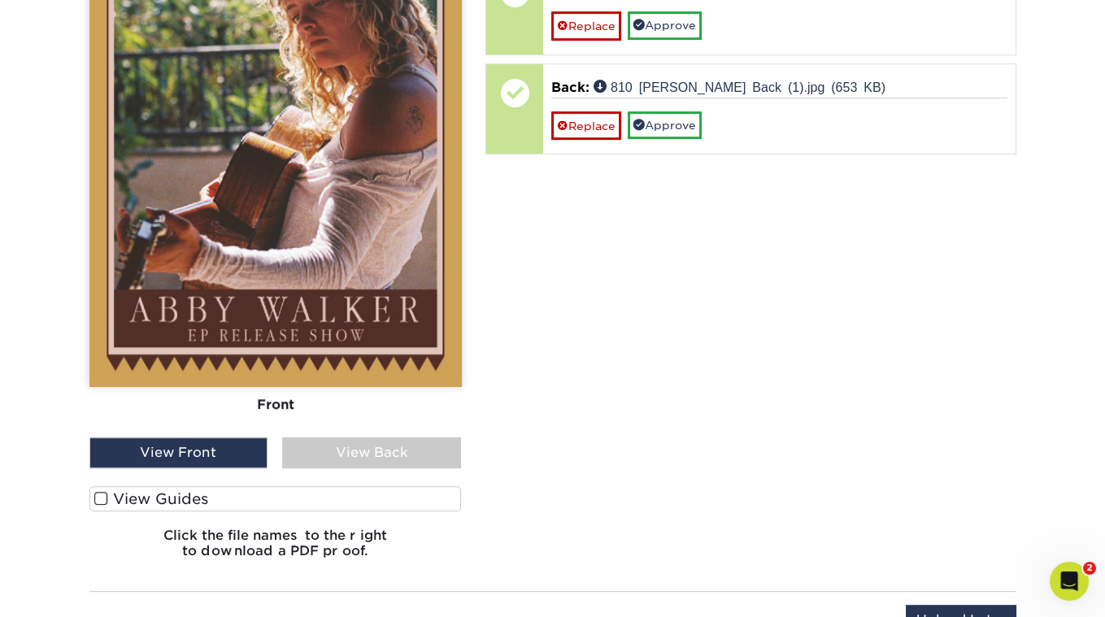
click at [100, 491] on span at bounding box center [101, 498] width 14 height 15
click at [0, 0] on input "View Guides" at bounding box center [0, 0] width 0 height 0
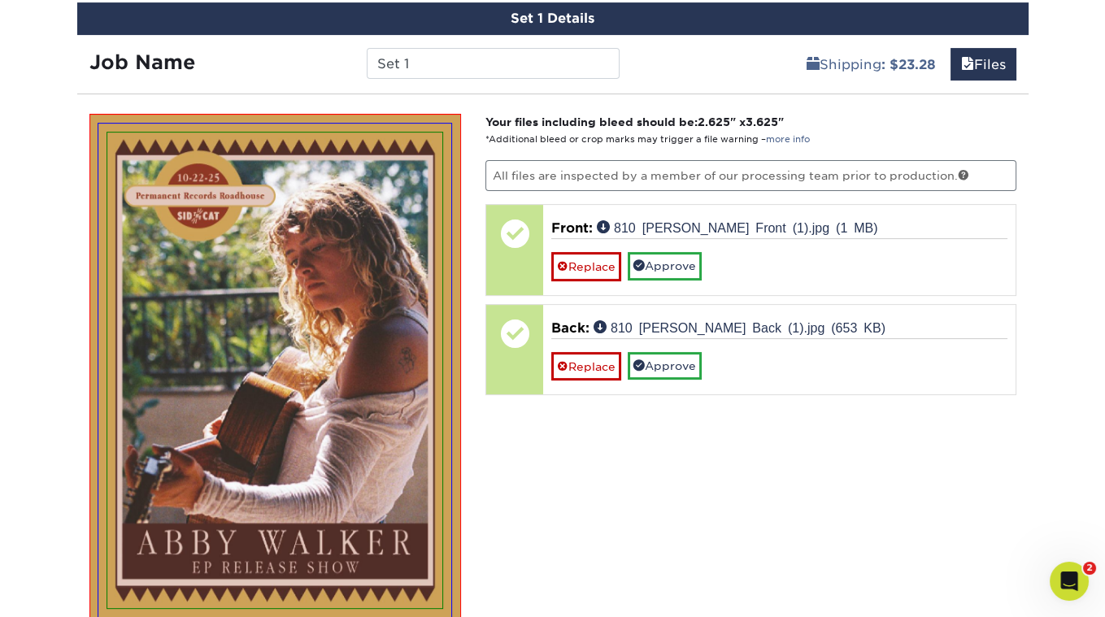
scroll to position [913, 0]
